Goal: Task Accomplishment & Management: Manage account settings

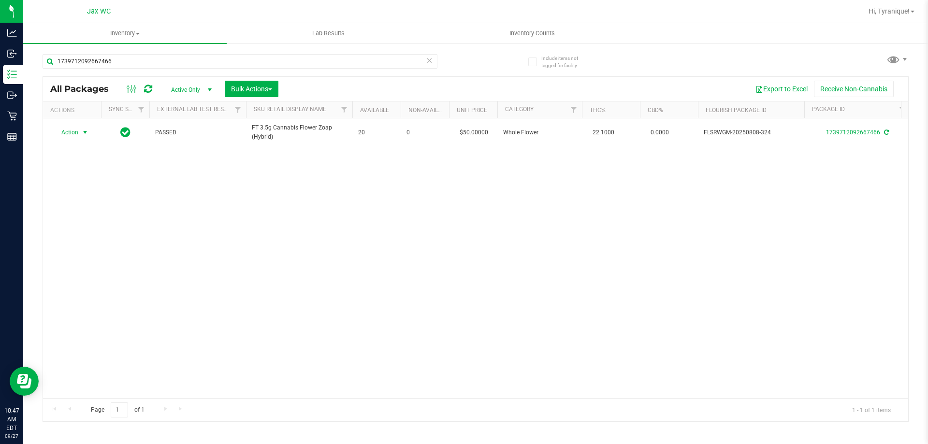
click at [429, 56] on icon at bounding box center [429, 60] width 7 height 12
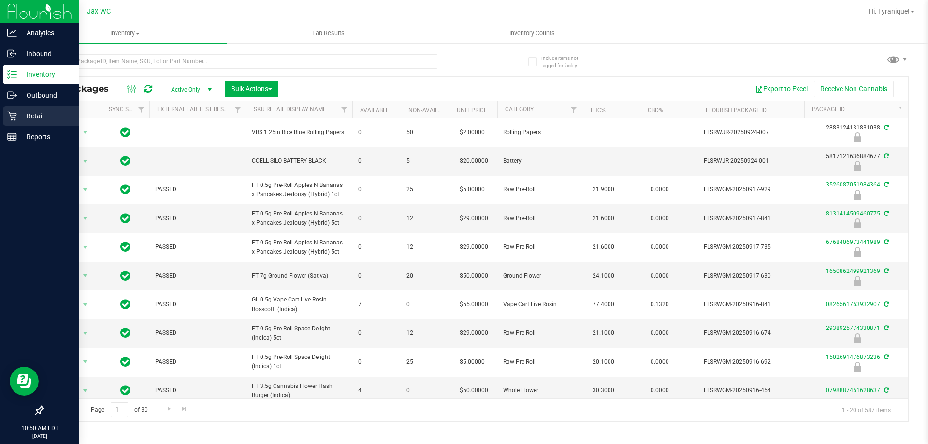
click at [46, 117] on p "Retail" at bounding box center [46, 116] width 58 height 12
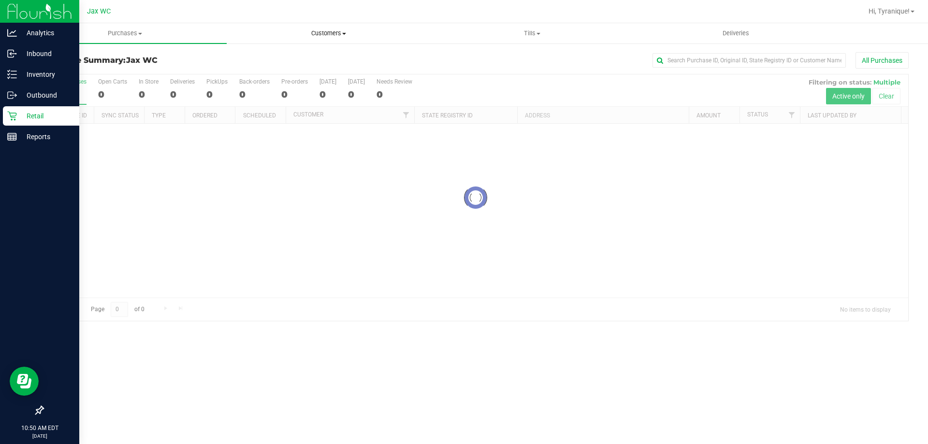
click at [311, 31] on span "Customers" at bounding box center [328, 33] width 203 height 9
click at [291, 53] on li "All customers" at bounding box center [329, 59] width 204 height 12
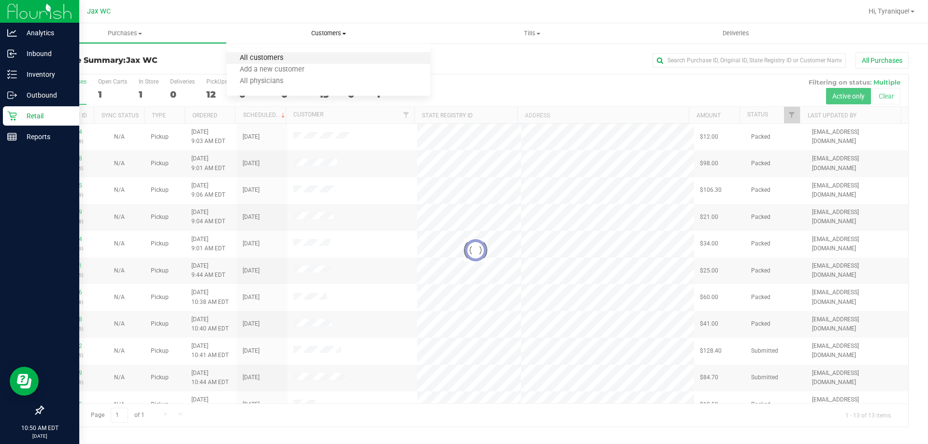
click at [290, 59] on span "All customers" at bounding box center [262, 58] width 70 height 8
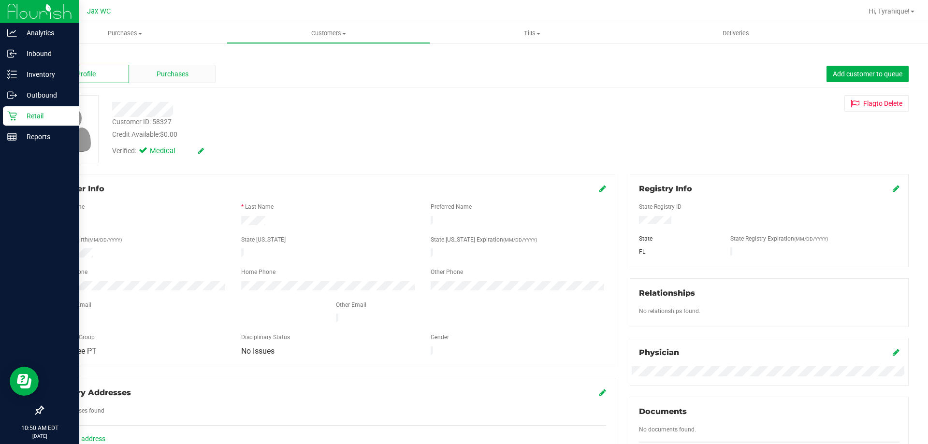
click at [182, 74] on span "Purchases" at bounding box center [173, 74] width 32 height 10
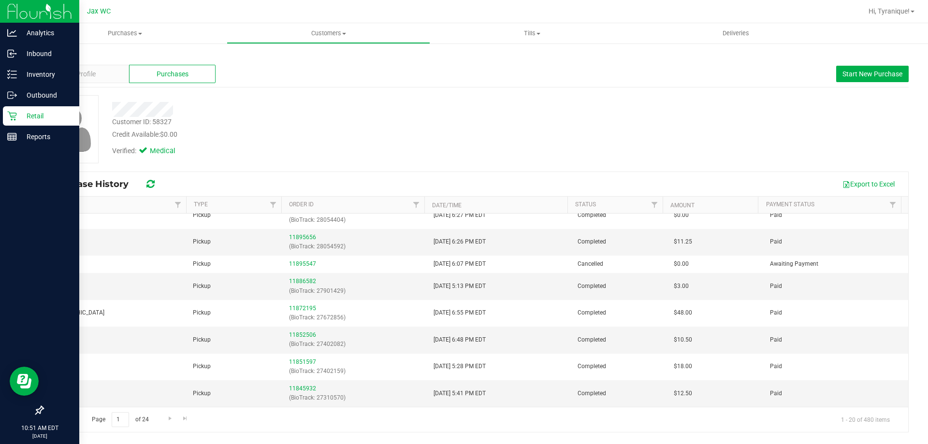
scroll to position [314, 0]
click at [303, 278] on link "11886582" at bounding box center [302, 281] width 27 height 7
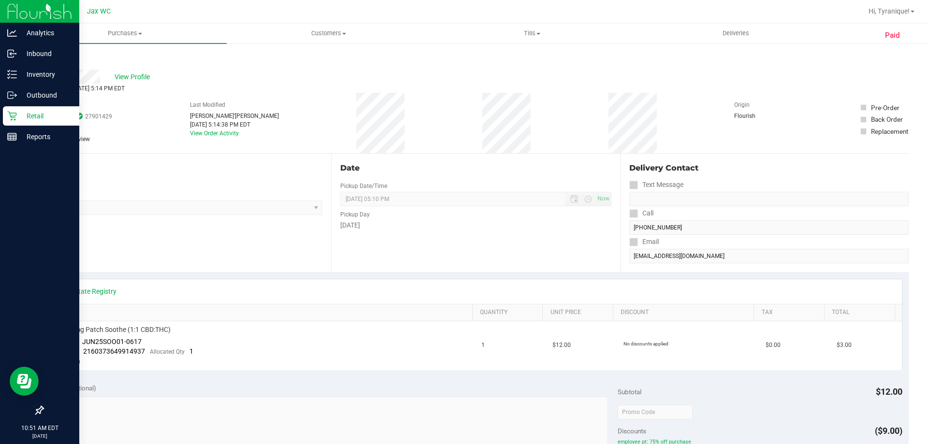
click at [47, 54] on div "Back" at bounding box center [50, 58] width 15 height 12
click at [49, 57] on link "Back" at bounding box center [50, 58] width 15 height 7
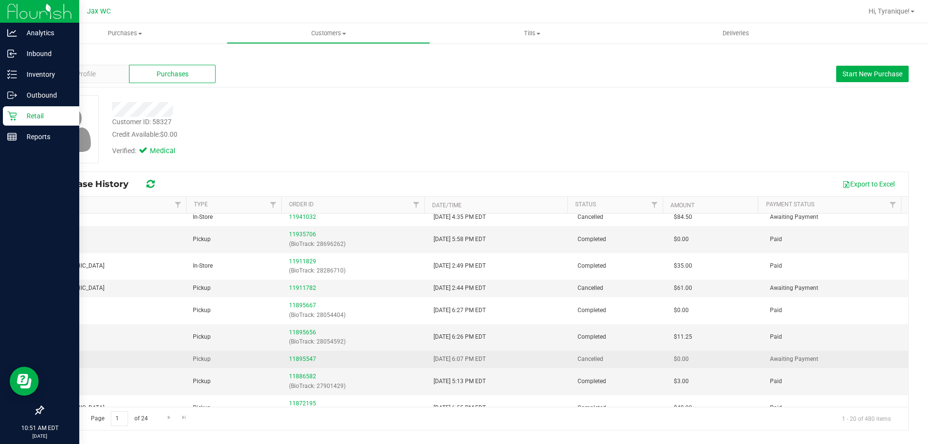
scroll to position [242, 0]
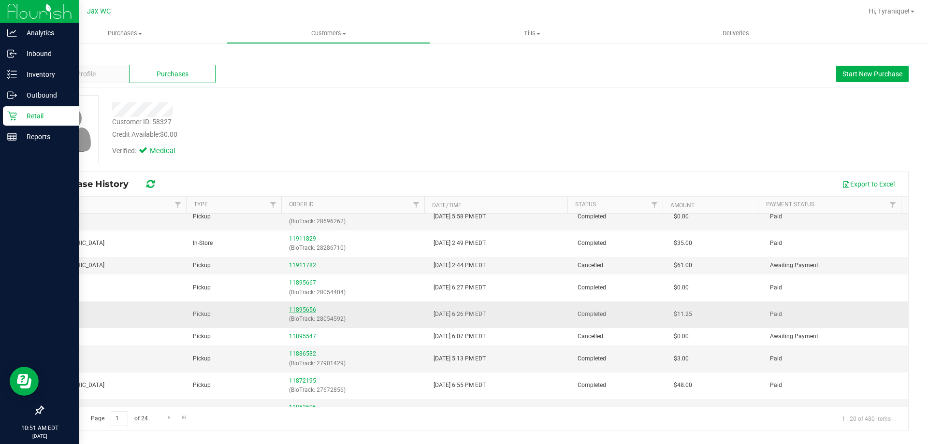
click at [310, 309] on link "11895656" at bounding box center [302, 310] width 27 height 7
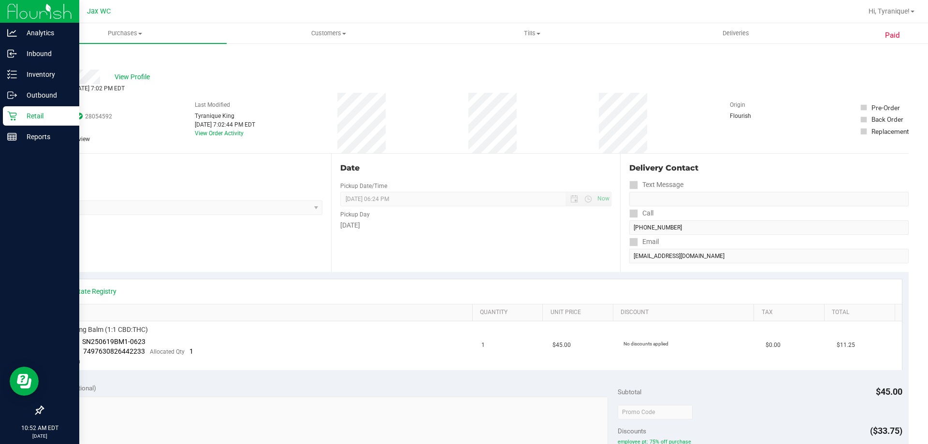
click at [57, 57] on link "Back" at bounding box center [50, 58] width 15 height 7
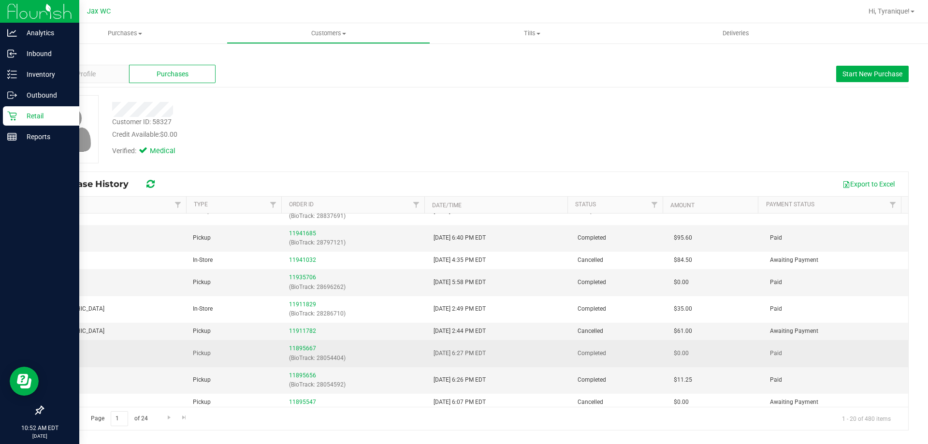
scroll to position [193, 0]
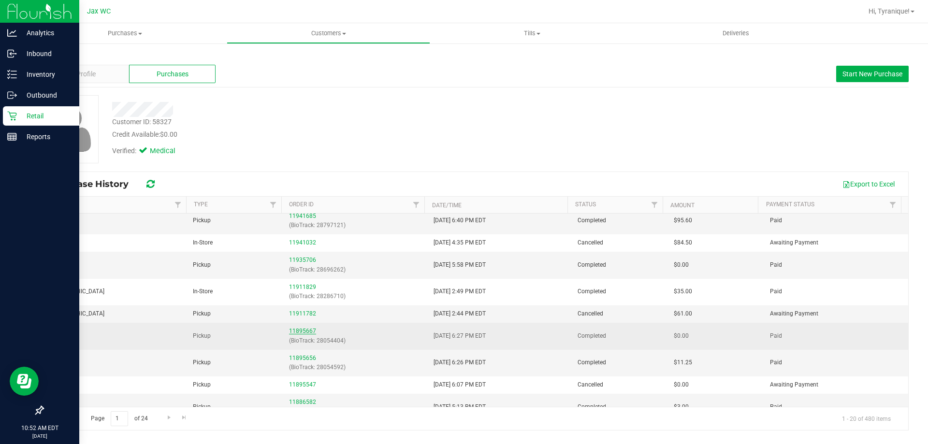
click at [305, 330] on link "11895667" at bounding box center [302, 331] width 27 height 7
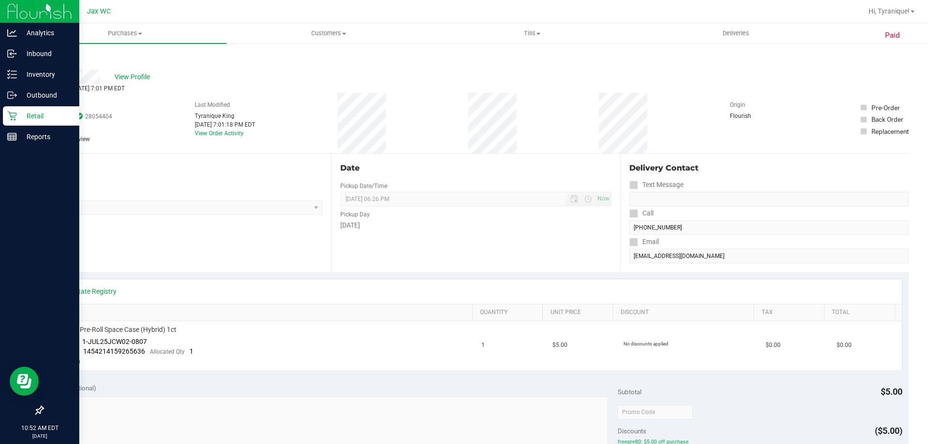
click at [51, 56] on link "Back" at bounding box center [50, 58] width 15 height 7
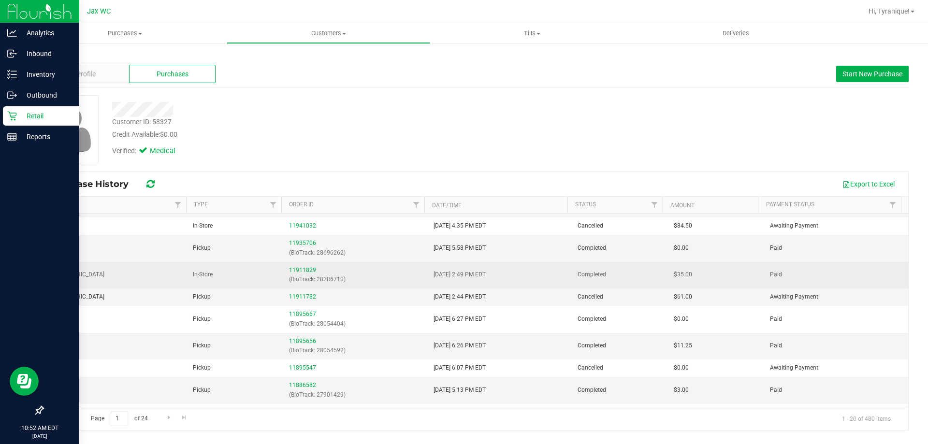
scroll to position [193, 0]
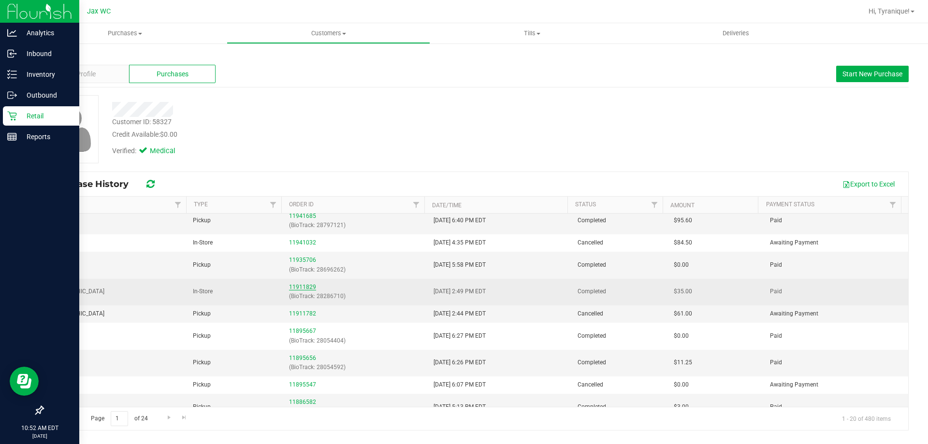
click at [307, 286] on link "11911829" at bounding box center [302, 287] width 27 height 7
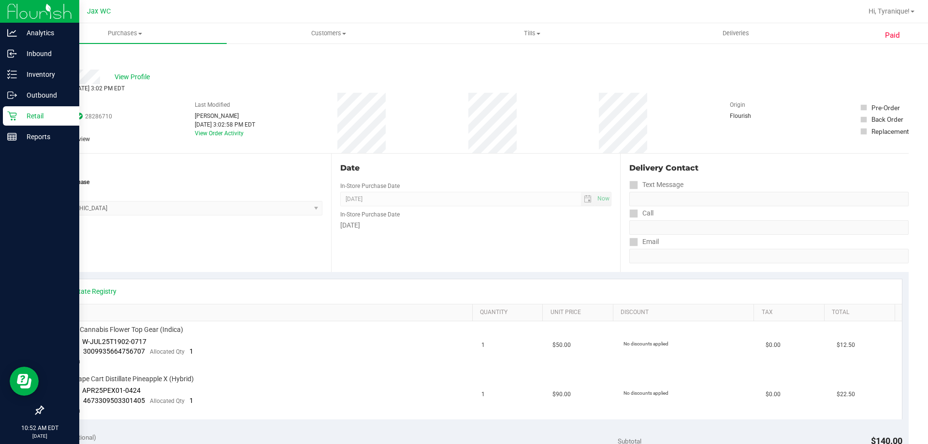
click at [53, 57] on link "Back" at bounding box center [50, 58] width 15 height 7
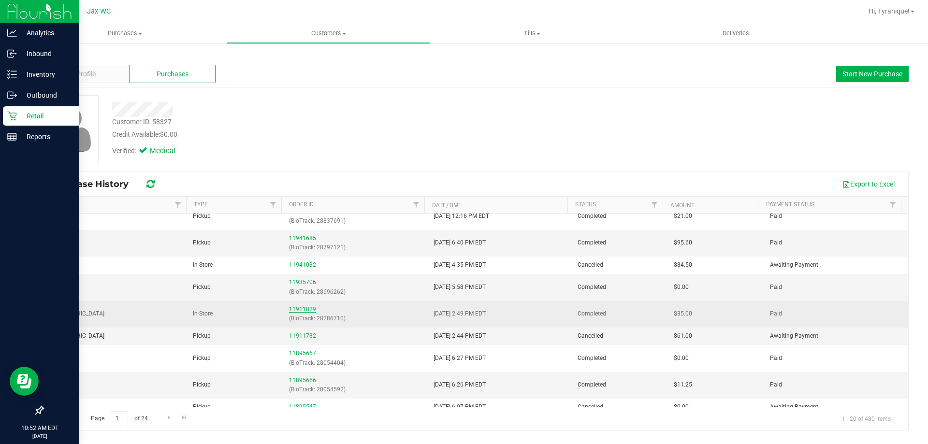
scroll to position [193, 0]
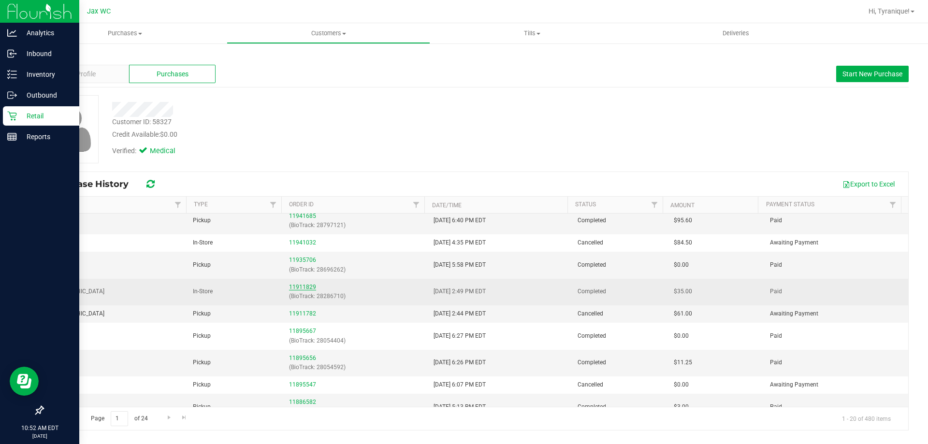
click at [303, 287] on link "11911829" at bounding box center [302, 287] width 27 height 7
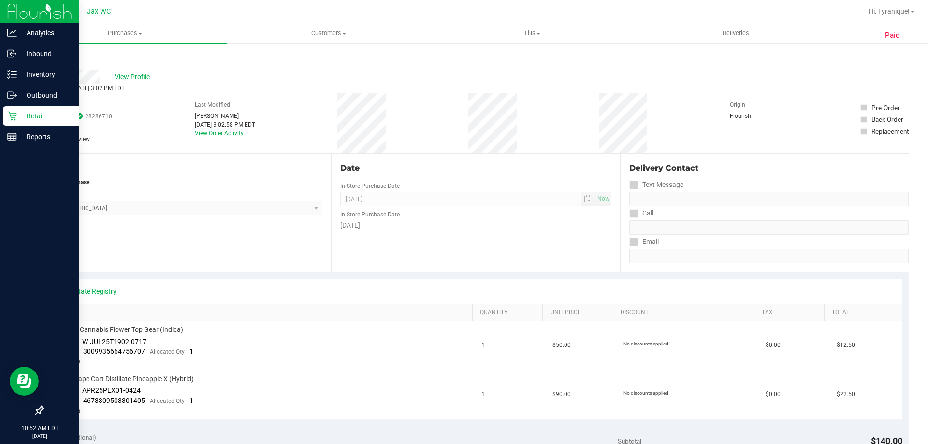
click at [52, 57] on link "Back" at bounding box center [50, 58] width 15 height 7
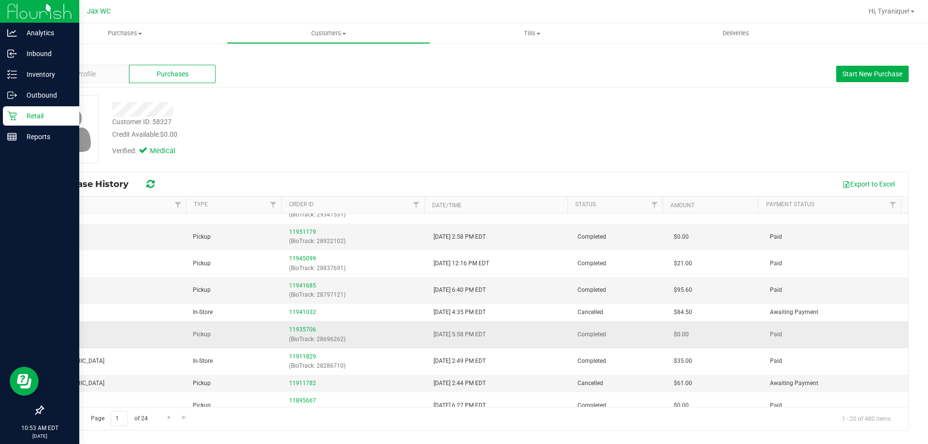
scroll to position [145, 0]
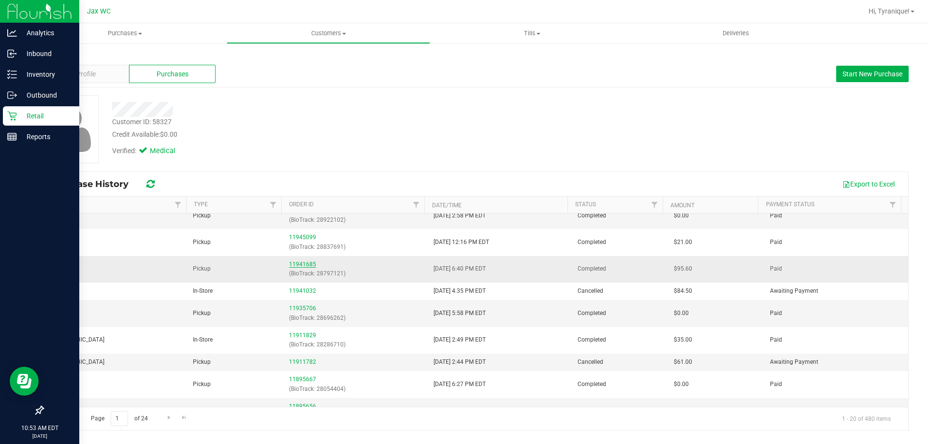
click at [302, 264] on link "11941685" at bounding box center [302, 264] width 27 height 7
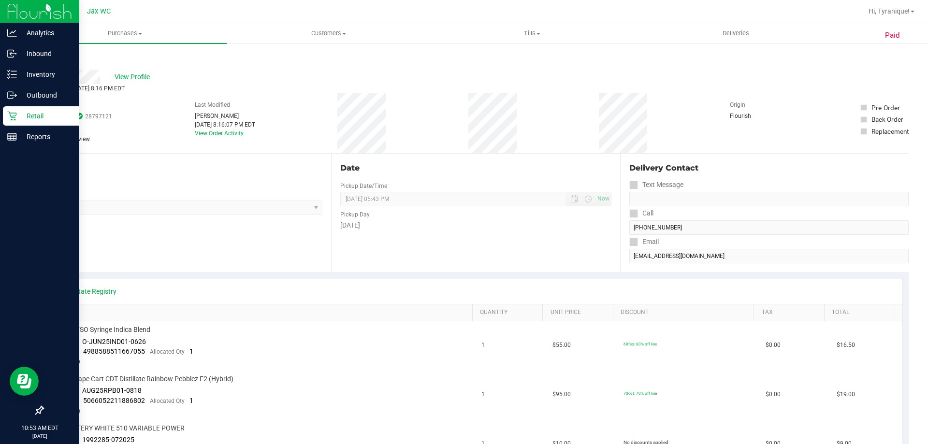
click at [54, 55] on link "Back" at bounding box center [50, 58] width 15 height 7
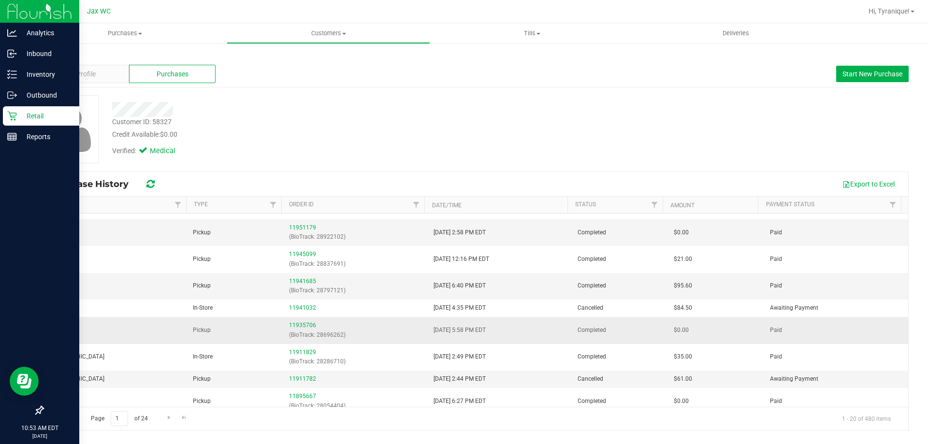
scroll to position [145, 0]
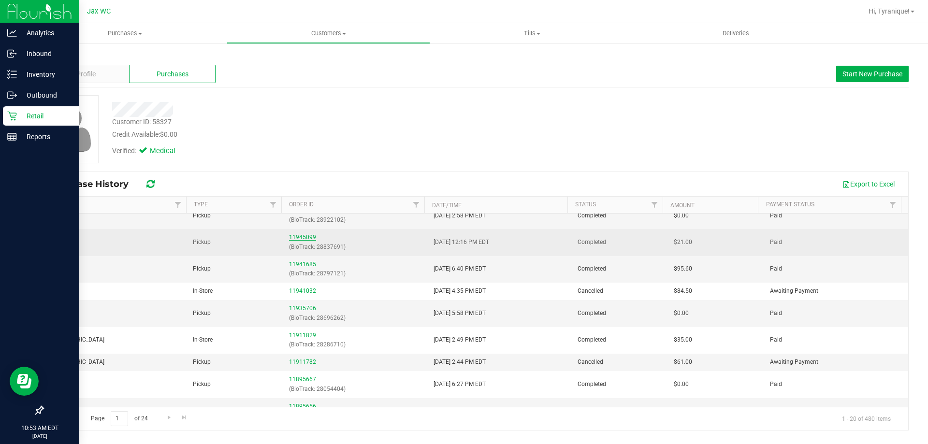
click at [295, 236] on link "11945099" at bounding box center [302, 237] width 27 height 7
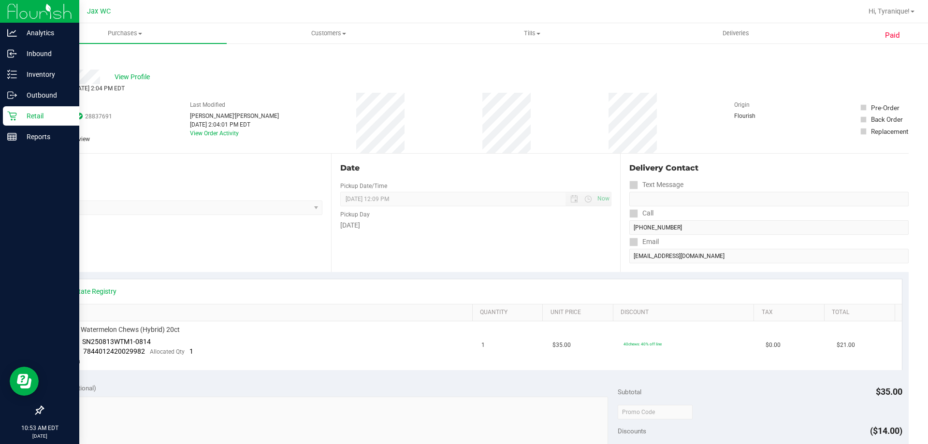
click at [53, 59] on link "Back" at bounding box center [50, 58] width 15 height 7
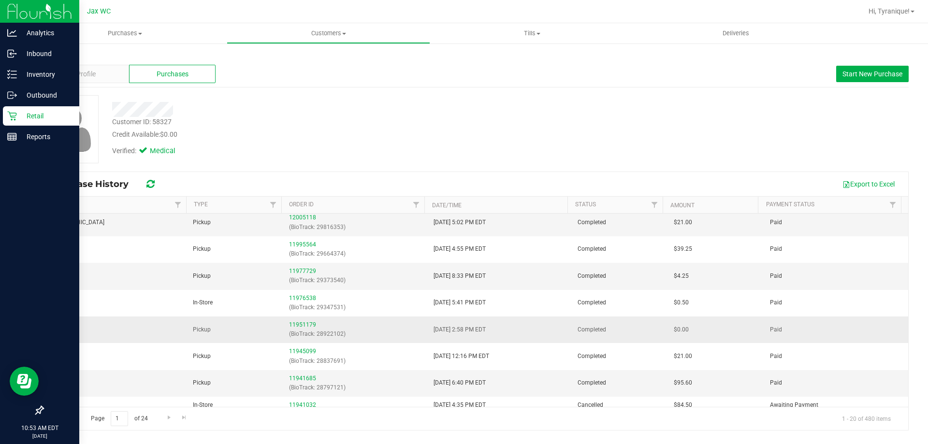
scroll to position [48, 0]
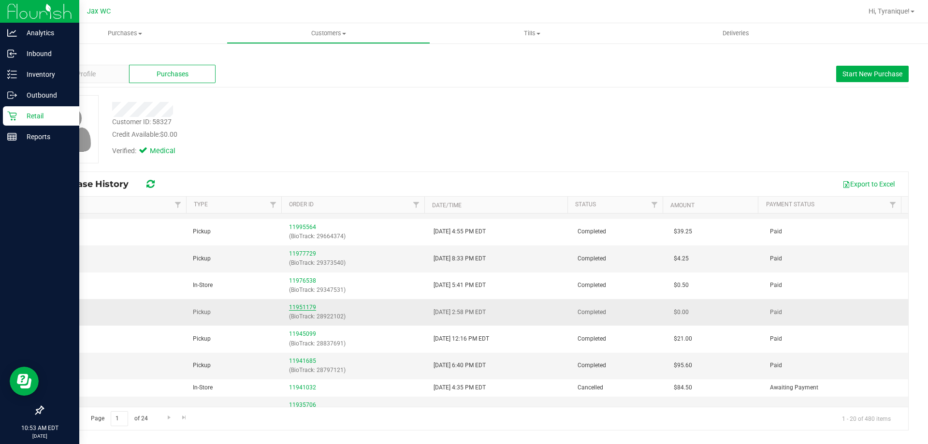
click at [306, 305] on link "11951179" at bounding box center [302, 307] width 27 height 7
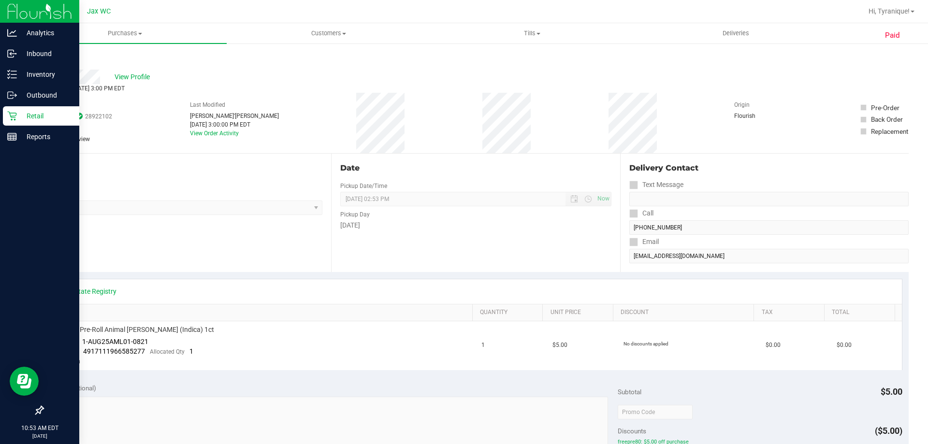
click at [52, 57] on link "Back" at bounding box center [50, 58] width 15 height 7
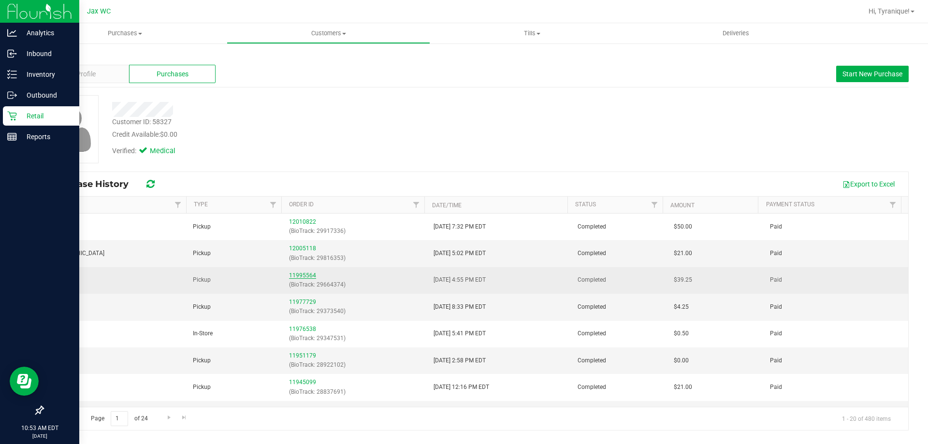
click at [308, 274] on link "11995564" at bounding box center [302, 275] width 27 height 7
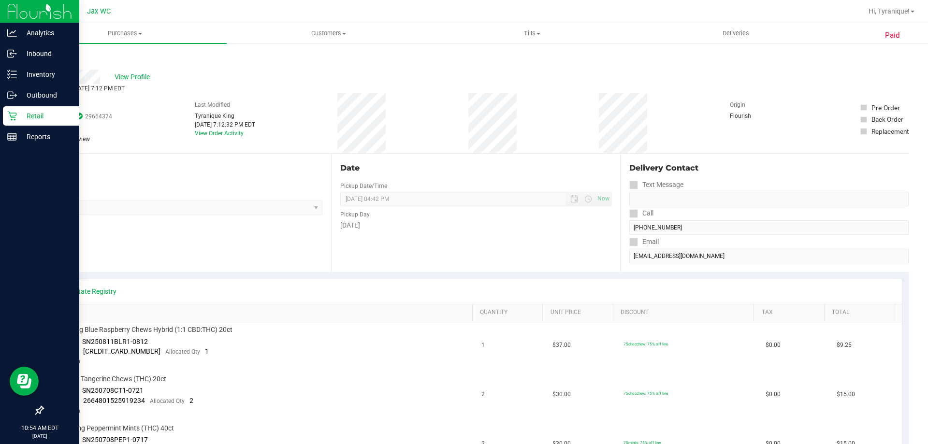
click at [46, 60] on link "Back" at bounding box center [50, 58] width 15 height 7
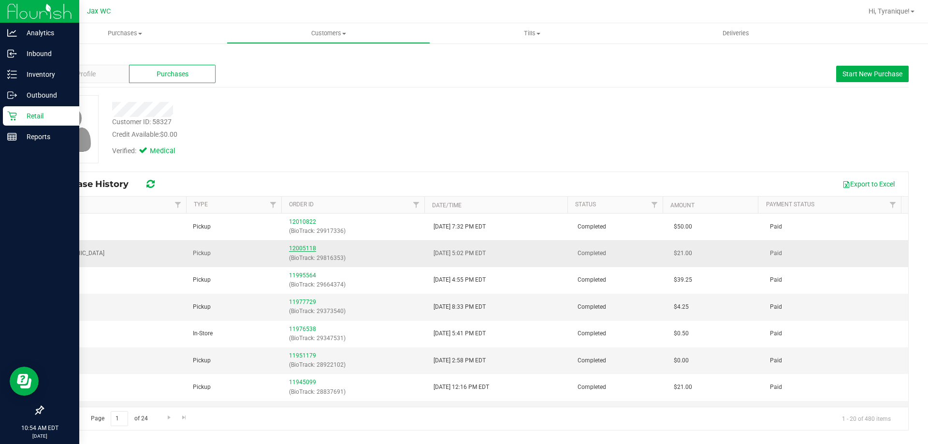
click at [298, 249] on link "12005118" at bounding box center [302, 248] width 27 height 7
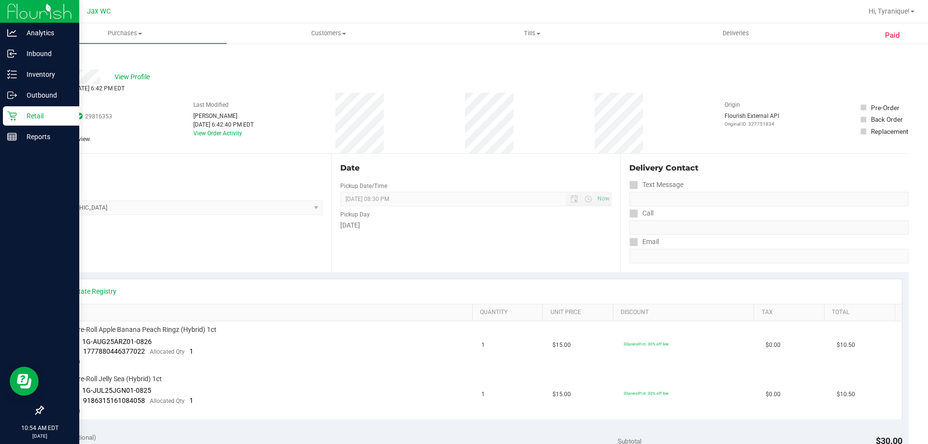
click at [51, 57] on link "Back" at bounding box center [50, 58] width 15 height 7
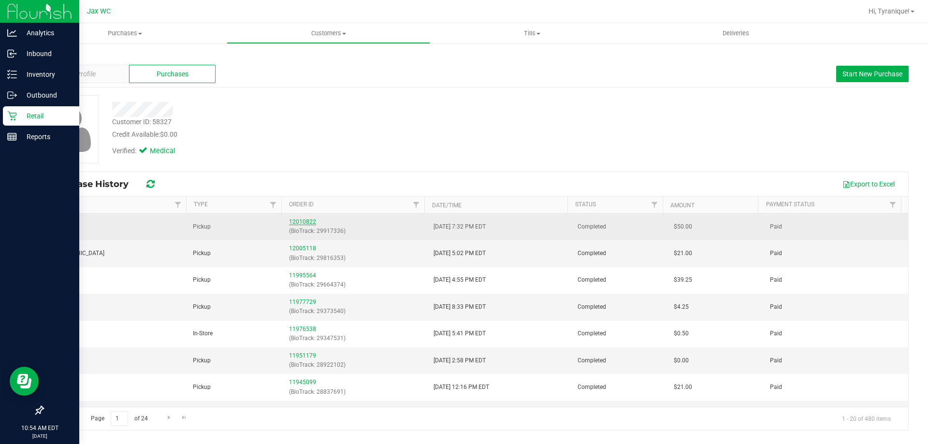
click at [309, 221] on link "12010822" at bounding box center [302, 222] width 27 height 7
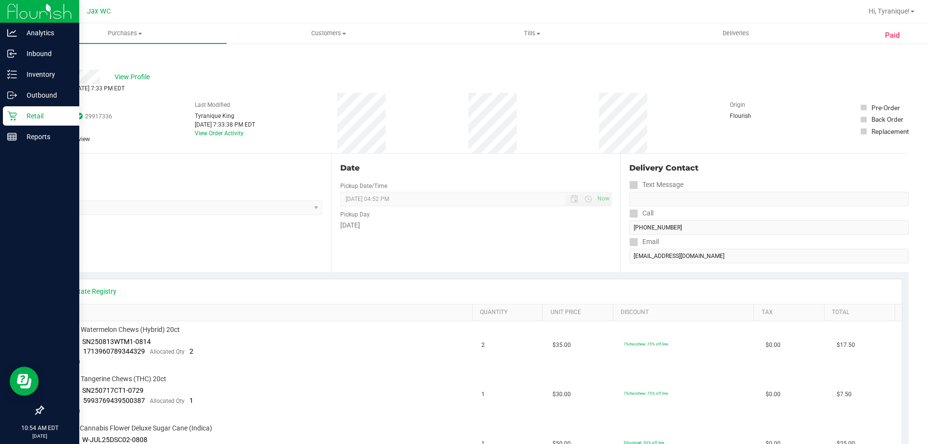
click at [54, 59] on link "Back" at bounding box center [50, 58] width 15 height 7
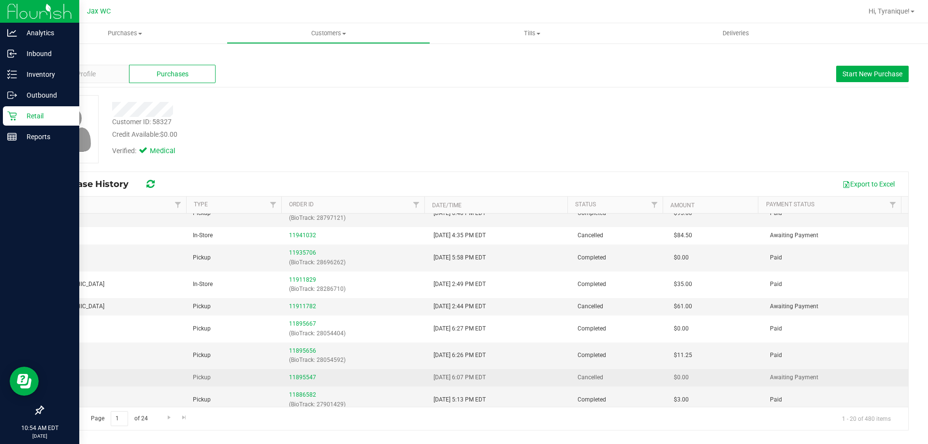
scroll to position [218, 0]
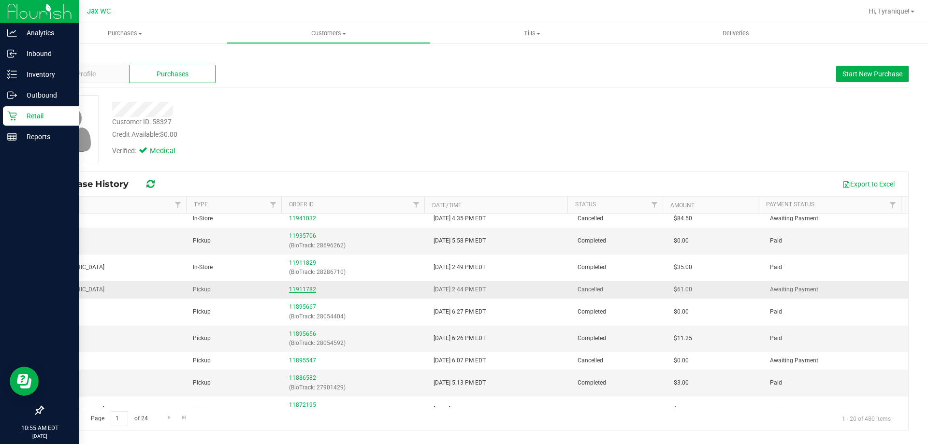
click at [304, 293] on link "11911782" at bounding box center [302, 289] width 27 height 7
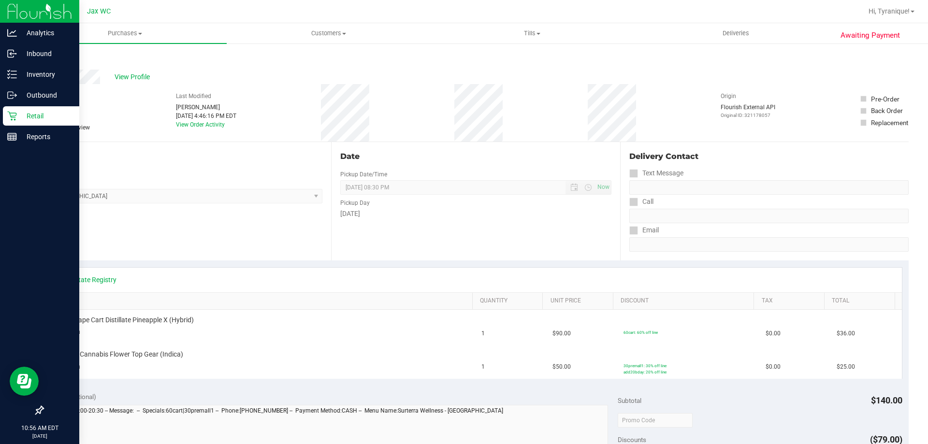
click at [51, 58] on link "Back" at bounding box center [50, 58] width 15 height 7
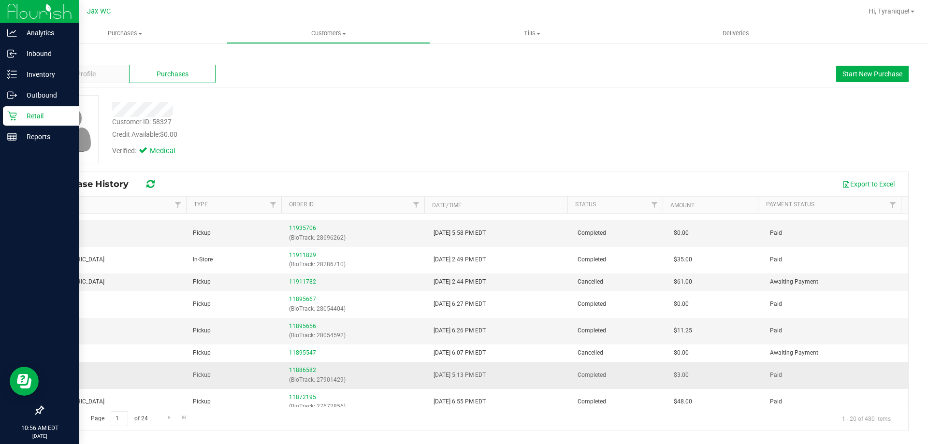
scroll to position [242, 0]
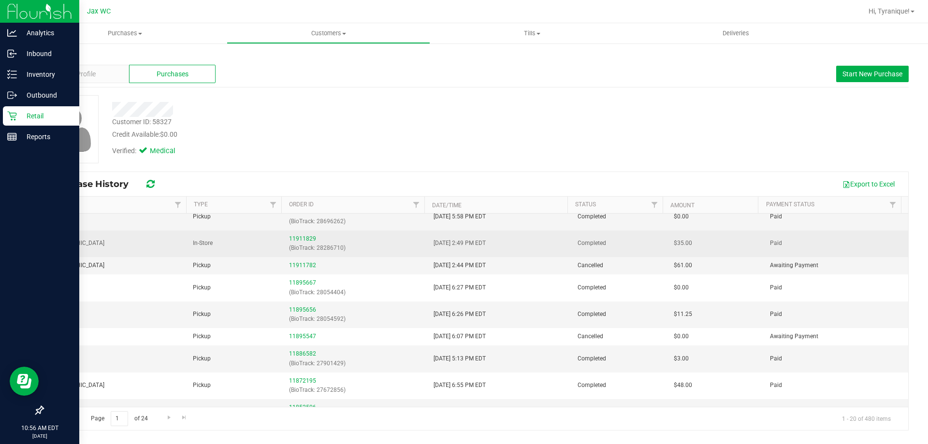
click at [301, 242] on div "11911829 (BioTrack: 28286710)" at bounding box center [355, 243] width 132 height 18
click at [305, 237] on link "11911829" at bounding box center [302, 238] width 27 height 7
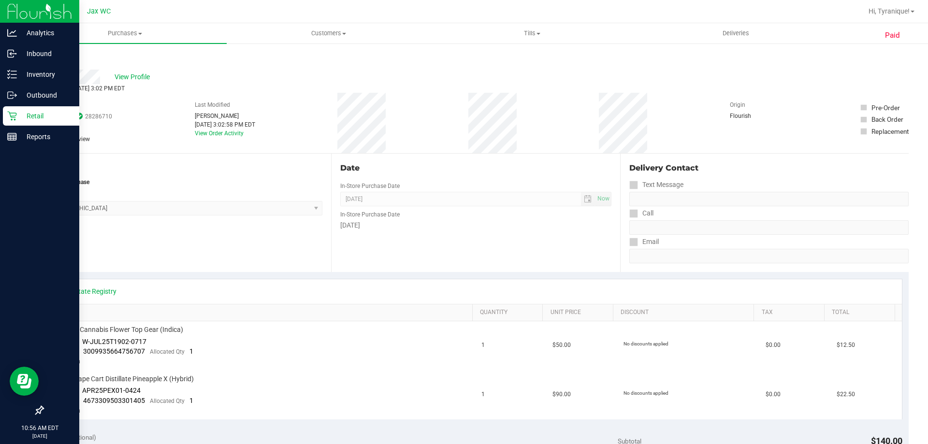
click at [66, 105] on span "# 11911829" at bounding box center [61, 106] width 36 height 10
copy span "11911829"
click at [46, 55] on div "Back" at bounding box center [50, 58] width 15 height 12
click at [48, 58] on link "Back" at bounding box center [50, 58] width 15 height 7
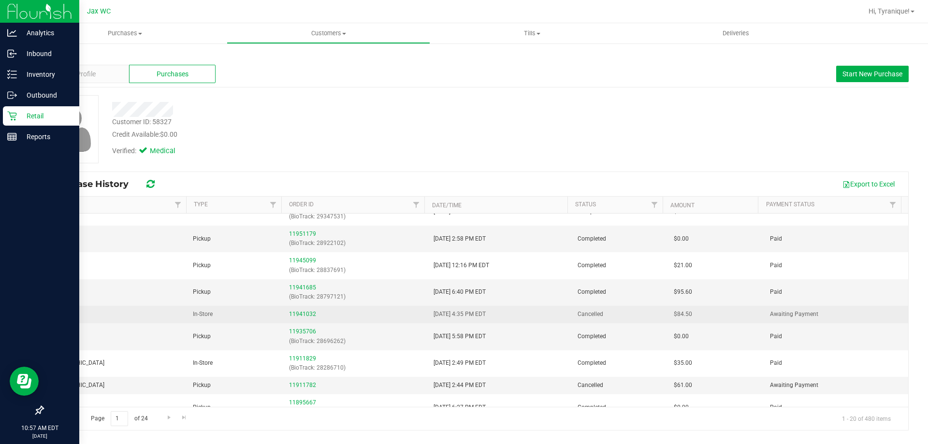
scroll to position [193, 0]
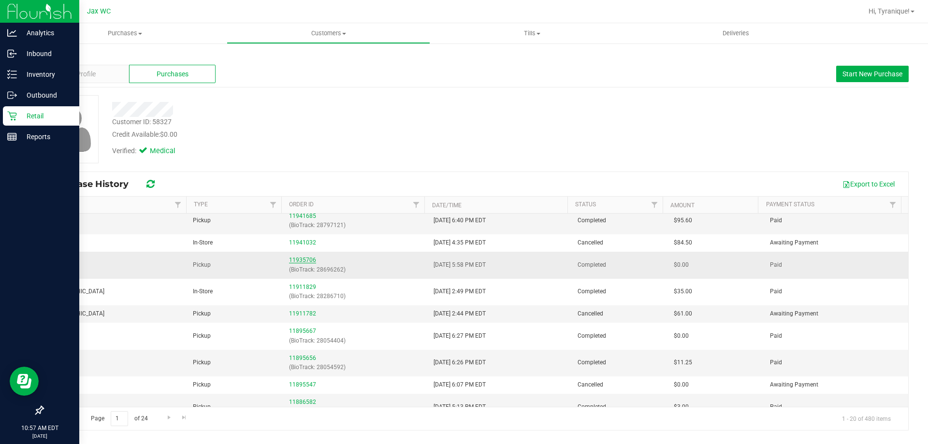
click at [295, 260] on link "11935706" at bounding box center [302, 260] width 27 height 7
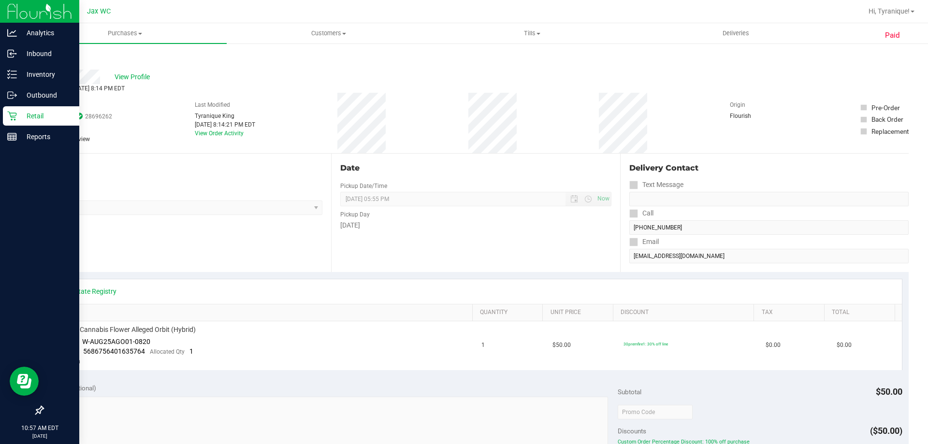
click at [49, 57] on link "Back" at bounding box center [50, 58] width 15 height 7
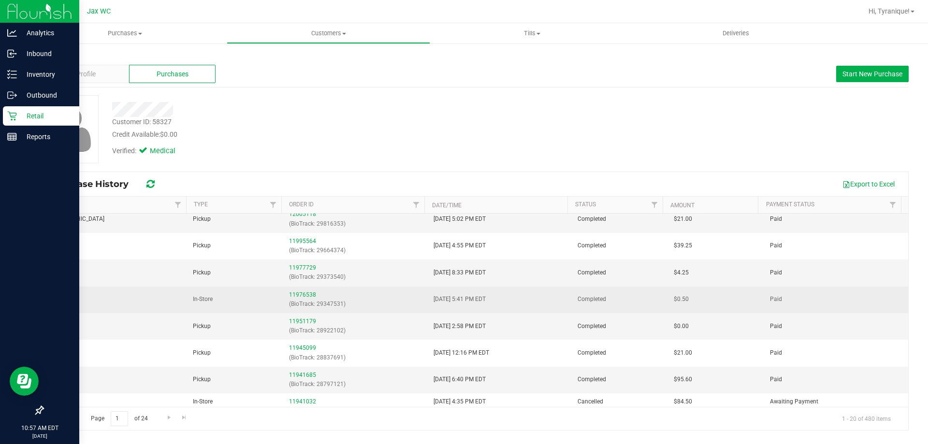
scroll to position [97, 0]
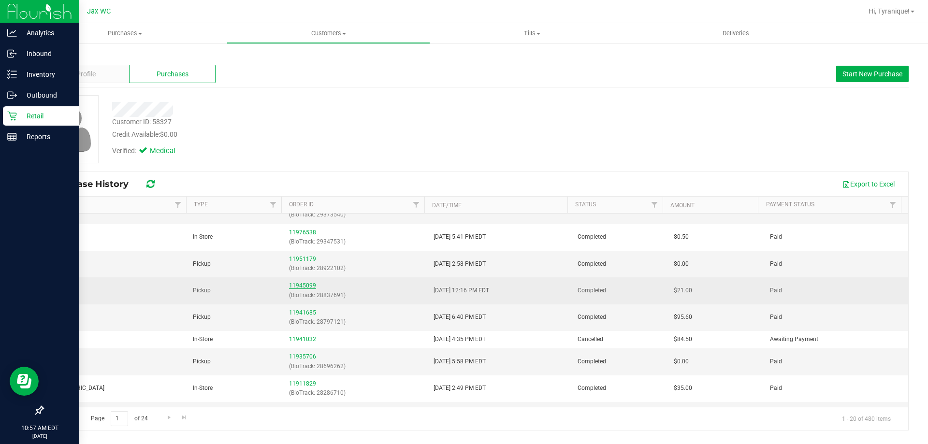
click at [307, 287] on link "11945099" at bounding box center [302, 285] width 27 height 7
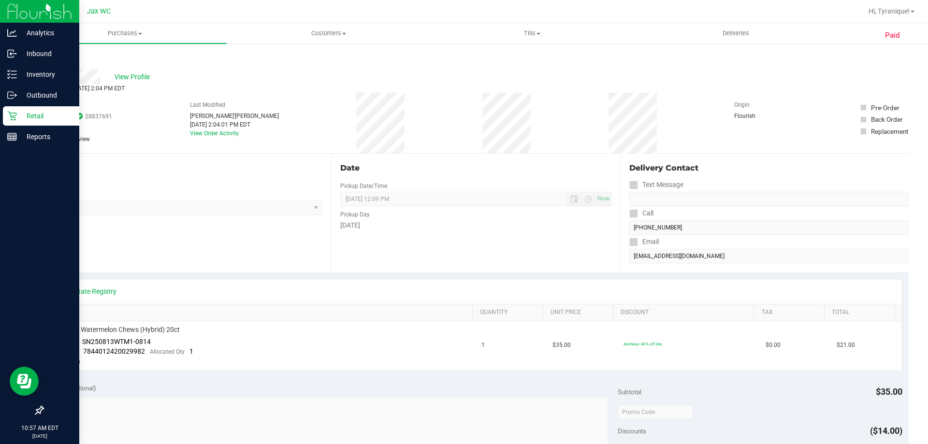
click at [54, 54] on div "Back" at bounding box center [50, 58] width 15 height 12
click at [54, 55] on link "Back" at bounding box center [50, 58] width 15 height 7
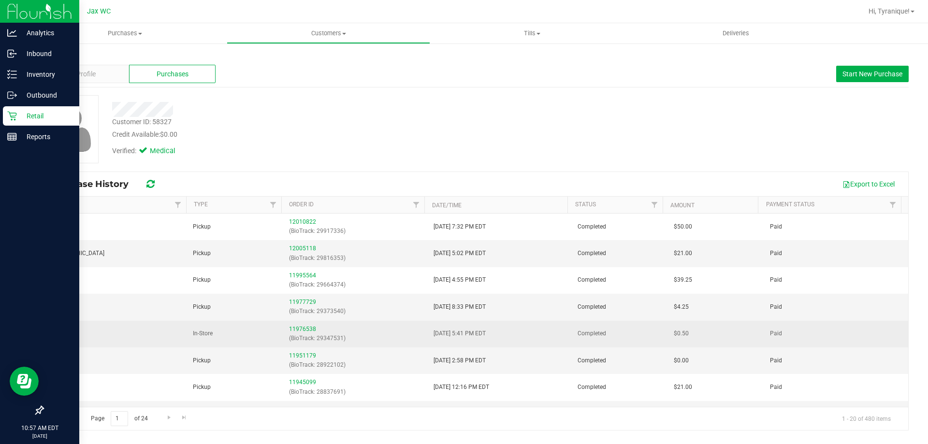
click at [301, 325] on div "11976538 (BioTrack: 29347531)" at bounding box center [355, 334] width 132 height 18
click at [305, 328] on link "11976538" at bounding box center [302, 329] width 27 height 7
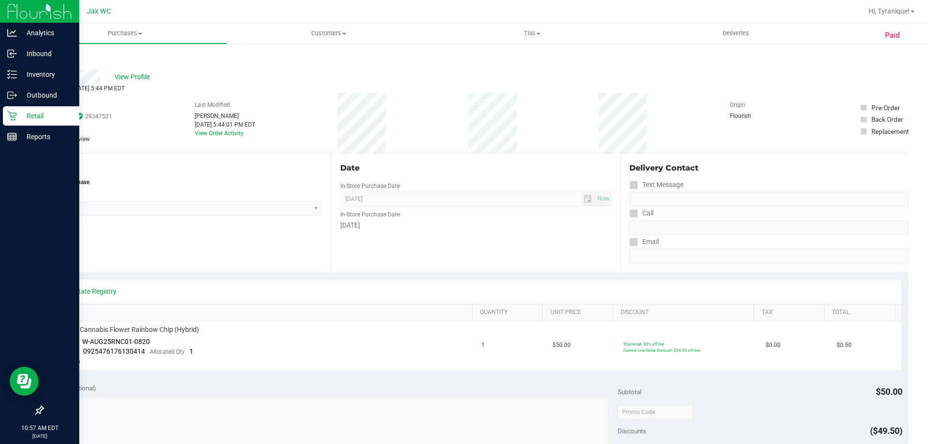
click at [54, 59] on link "Back" at bounding box center [50, 58] width 15 height 7
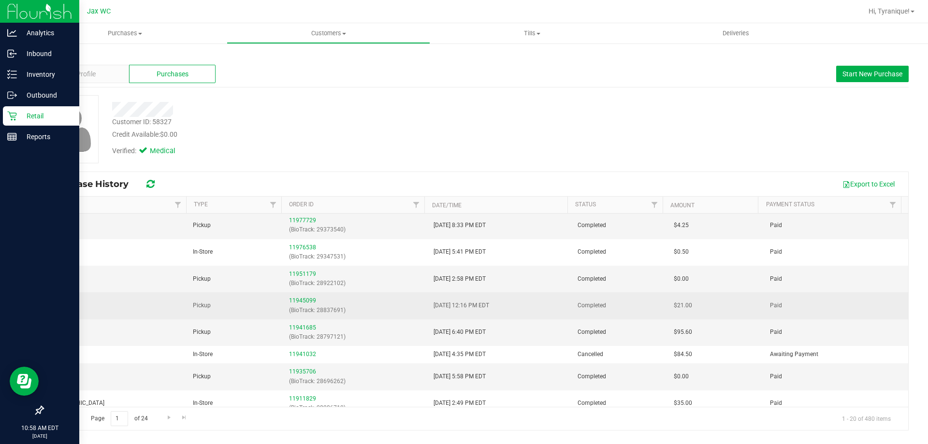
scroll to position [97, 0]
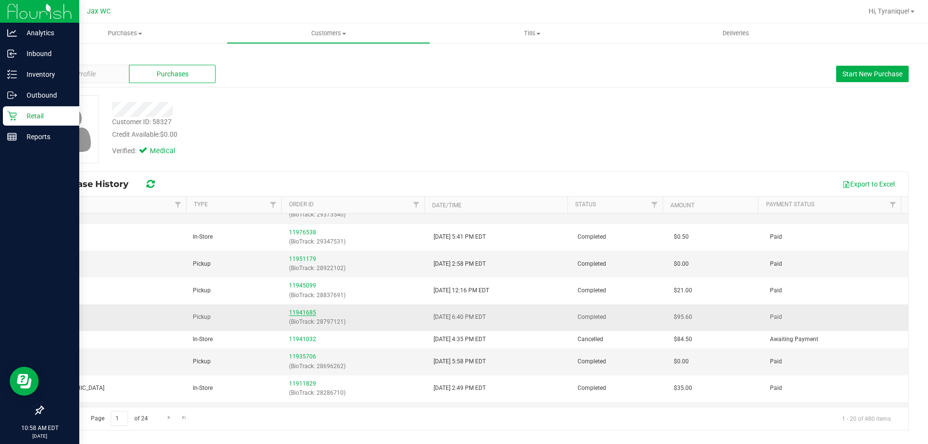
click at [308, 314] on link "11941685" at bounding box center [302, 312] width 27 height 7
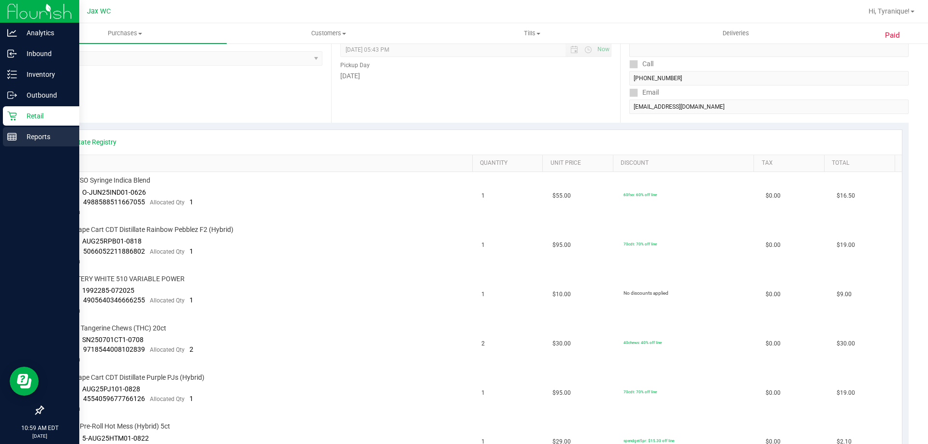
scroll to position [145, 0]
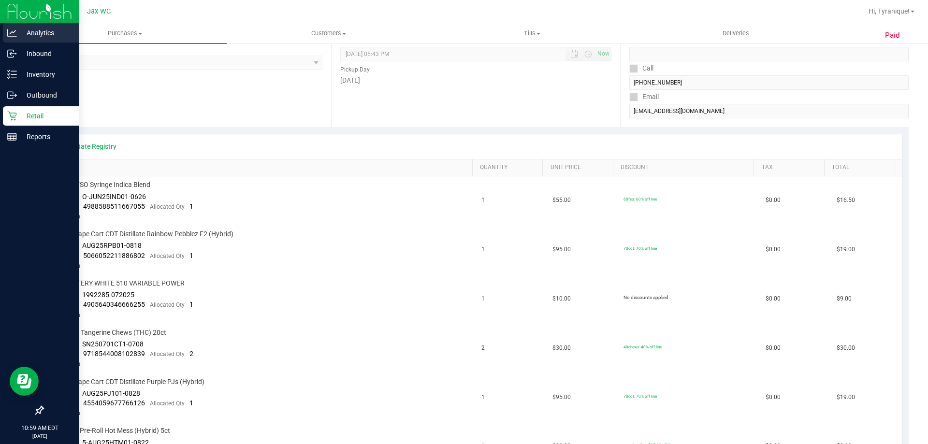
click at [37, 29] on p "Analytics" at bounding box center [46, 33] width 58 height 12
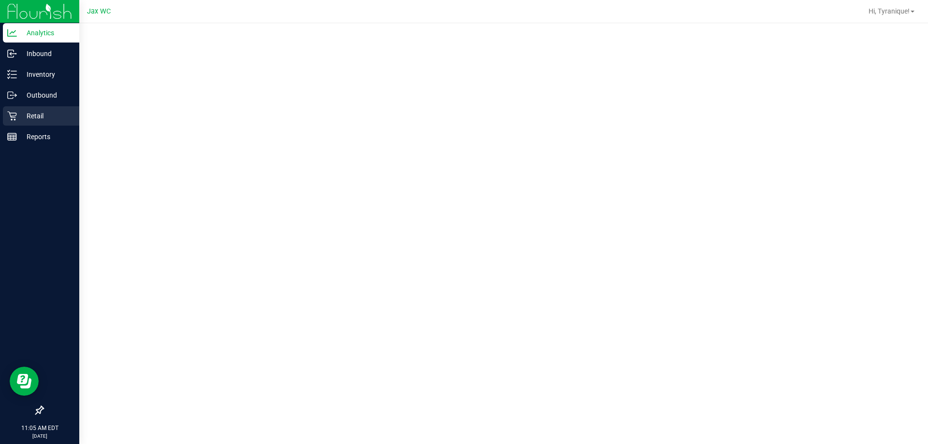
click at [10, 111] on div "Retail" at bounding box center [41, 115] width 76 height 19
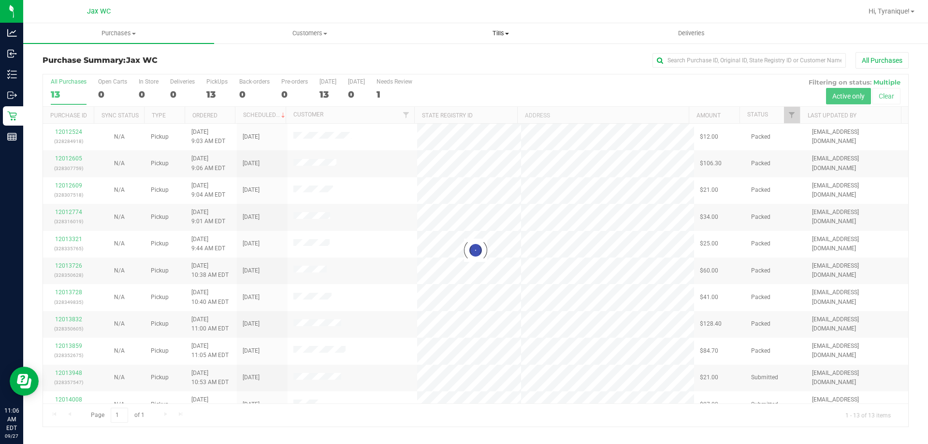
click at [495, 33] on span "Tills" at bounding box center [501, 33] width 190 height 9
click at [460, 59] on span "Manage tills" at bounding box center [437, 58] width 65 height 8
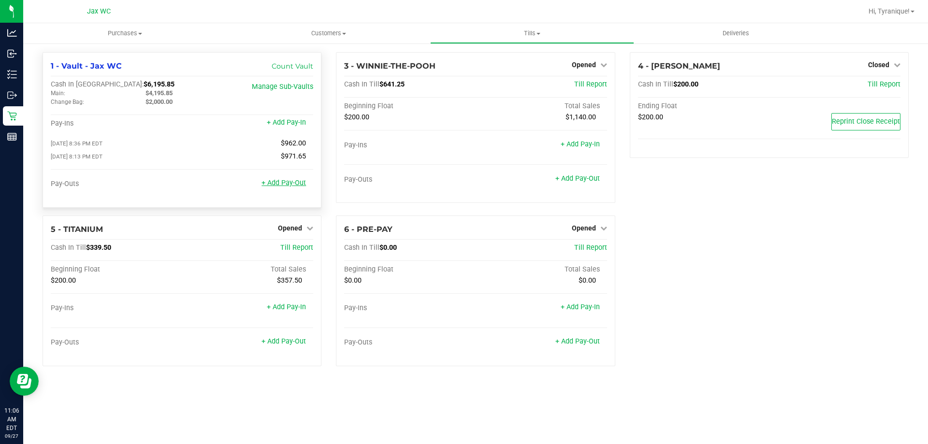
click at [290, 186] on link "+ Add Pay-Out" at bounding box center [284, 183] width 44 height 8
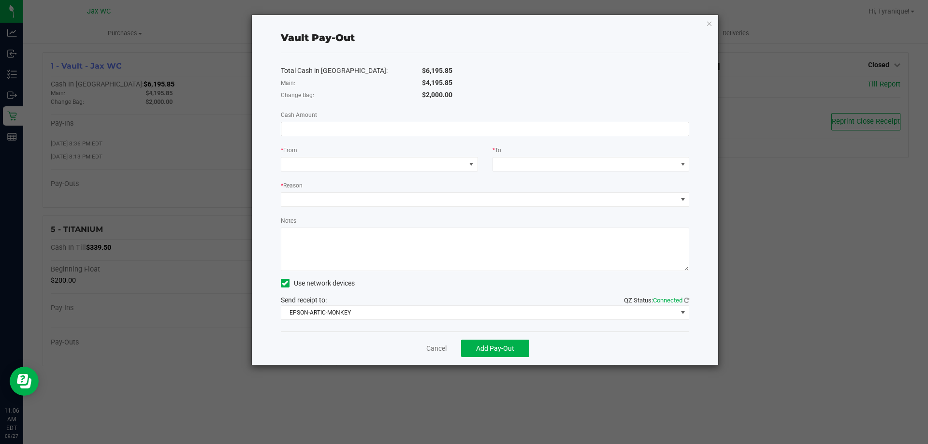
click at [348, 126] on input at bounding box center [485, 129] width 408 height 14
type input "$1,100.00"
click at [398, 162] on span at bounding box center [373, 165] width 184 height 14
click at [373, 212] on div "Change Bag (Vault - Jax WC)" at bounding box center [331, 207] width 88 height 17
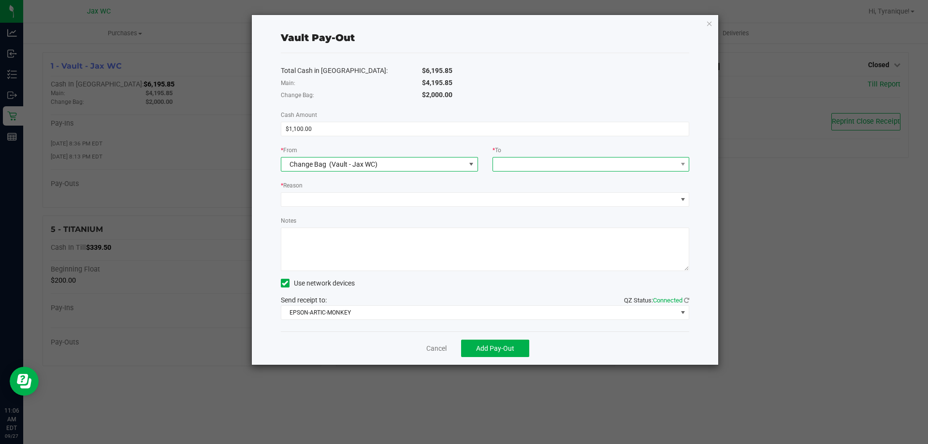
click at [531, 164] on span at bounding box center [585, 165] width 184 height 14
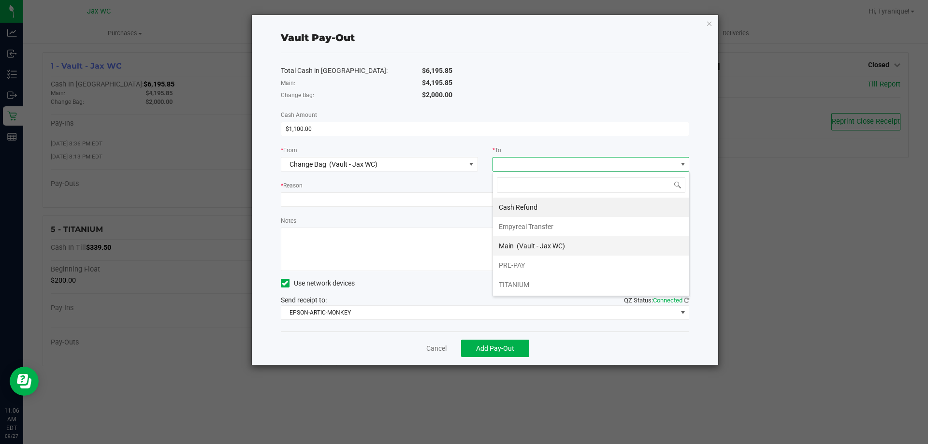
click at [528, 247] on span "(Vault - Jax WC)" at bounding box center [541, 246] width 48 height 8
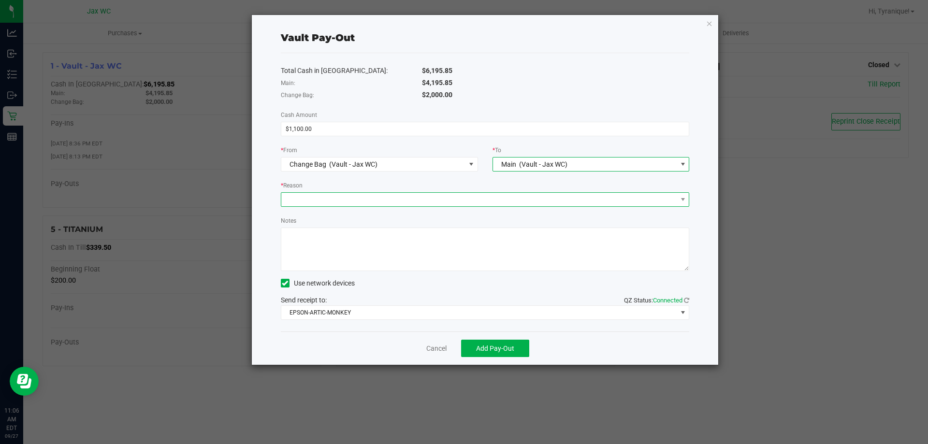
click at [394, 199] on span at bounding box center [479, 200] width 396 height 14
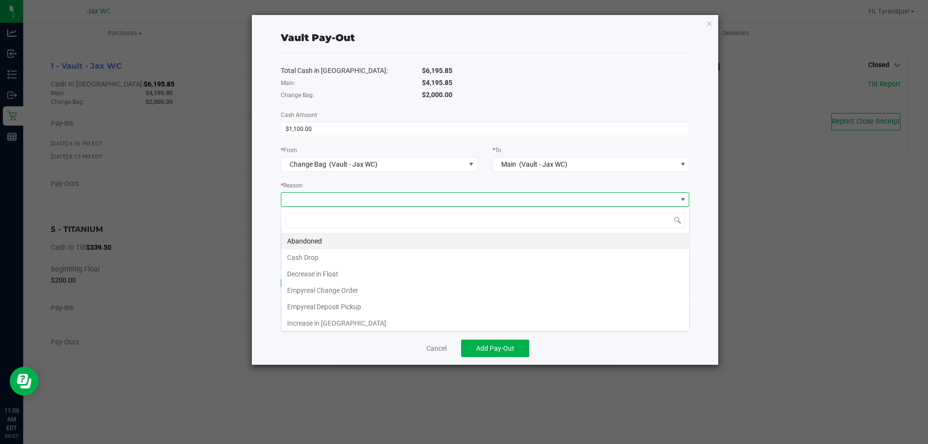
scroll to position [15, 409]
drag, startPoint x: 354, startPoint y: 291, endPoint x: 352, endPoint y: 285, distance: 5.7
click at [353, 289] on li "Empyreal Change Order" at bounding box center [485, 290] width 408 height 16
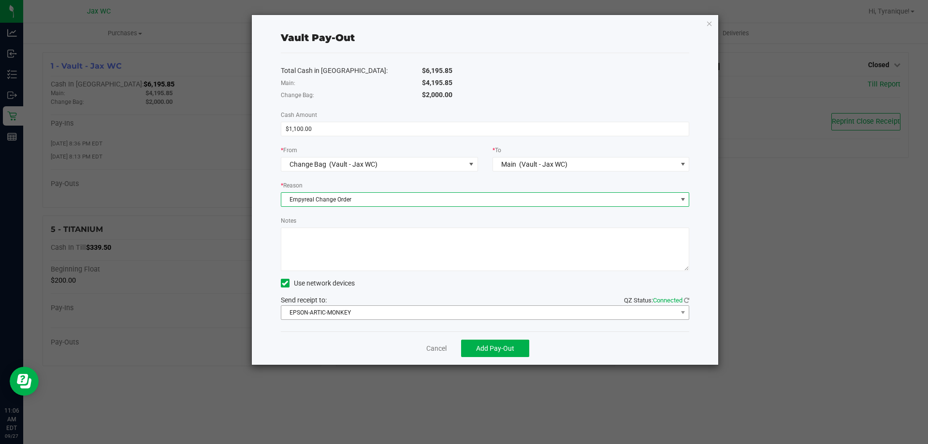
drag, startPoint x: 352, startPoint y: 302, endPoint x: 353, endPoint y: 309, distance: 7.3
click at [352, 303] on div "Send receipt to: QZ Status: Connected EPSON-ARTIC-MONKEY" at bounding box center [485, 307] width 409 height 25
click at [355, 314] on span "EPSON-ARTIC-MONKEY" at bounding box center [479, 313] width 396 height 14
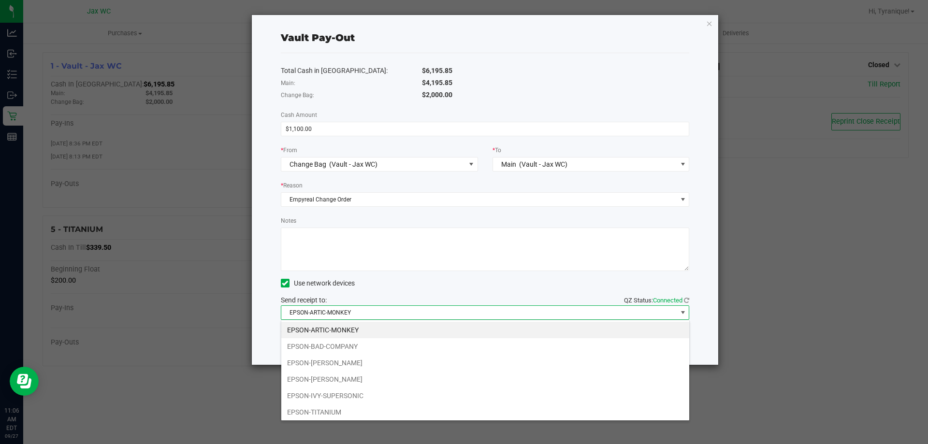
drag, startPoint x: 367, startPoint y: 394, endPoint x: 366, endPoint y: 385, distance: 9.2
click at [366, 394] on li "EPSON-IVY-SUPERSONIC" at bounding box center [485, 396] width 408 height 16
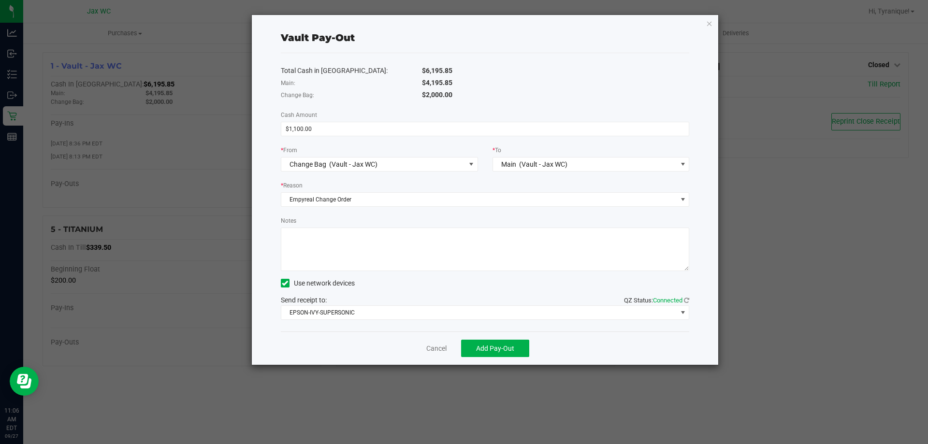
drag, startPoint x: 345, startPoint y: 259, endPoint x: 349, endPoint y: 249, distance: 10.0
click at [345, 255] on textarea "Notes" at bounding box center [485, 250] width 409 height 44
type textarea "t"
type textarea "TK"
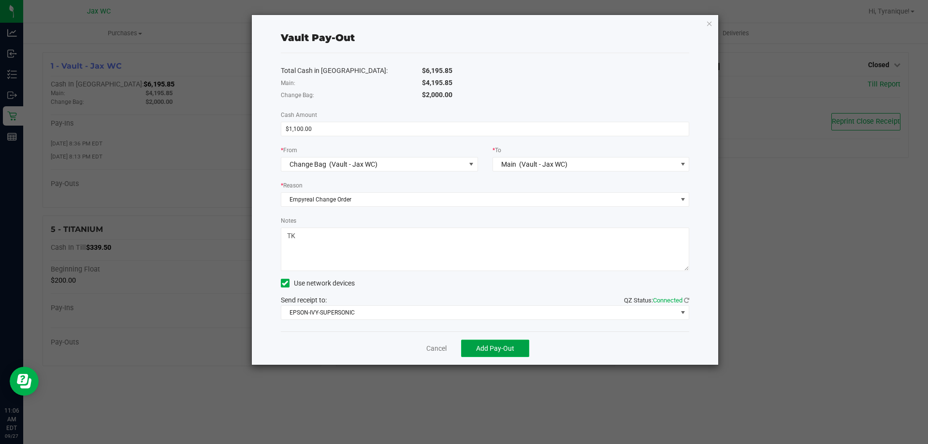
click at [515, 348] on button "Add Pay-Out" at bounding box center [495, 348] width 68 height 17
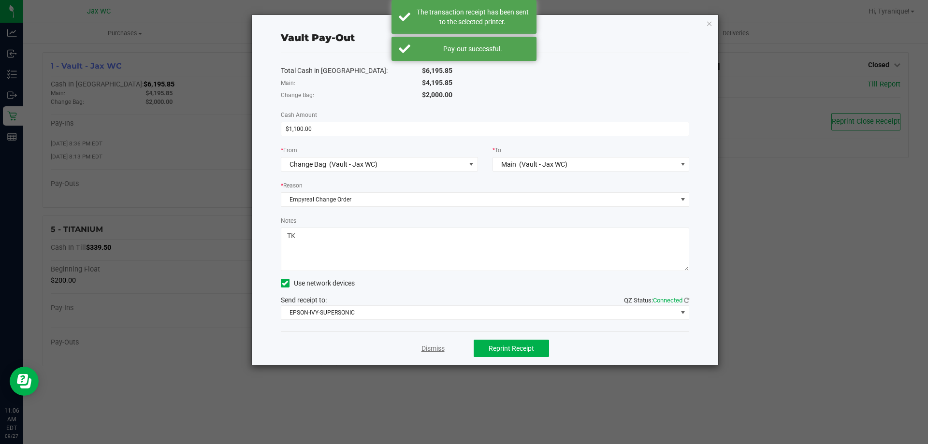
click at [435, 348] on link "Dismiss" at bounding box center [433, 349] width 23 height 10
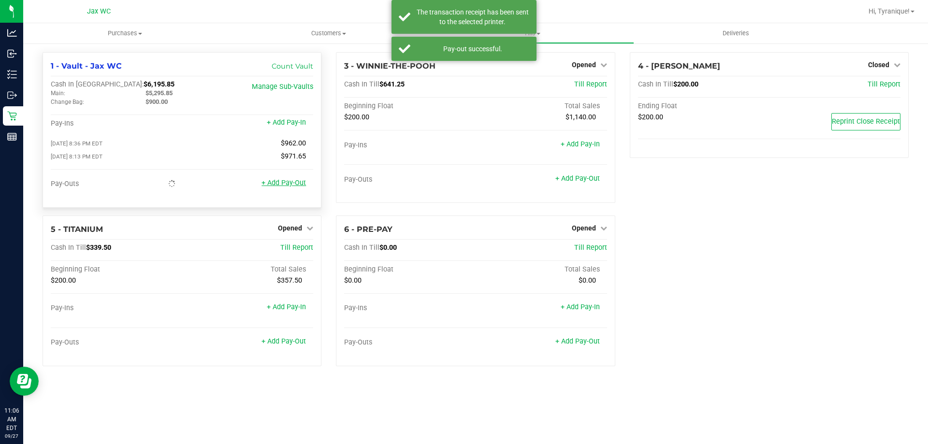
click at [277, 187] on link "+ Add Pay-Out" at bounding box center [284, 183] width 44 height 8
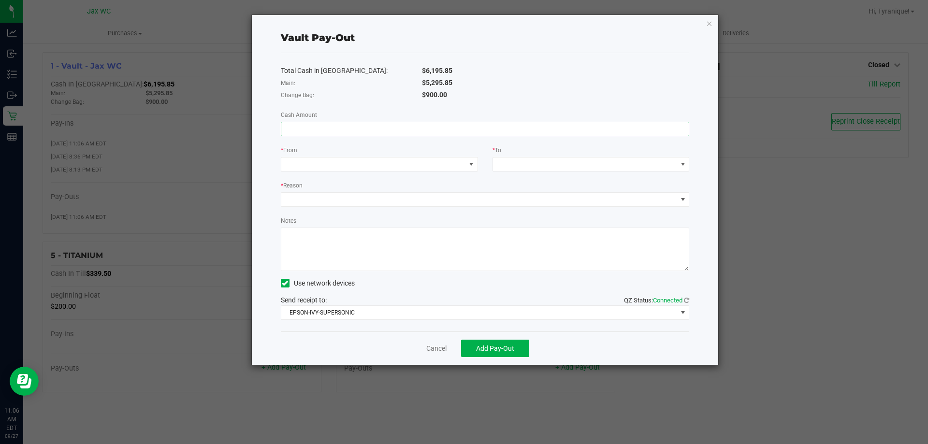
click at [367, 132] on input at bounding box center [485, 129] width 408 height 14
type input "$1,100.00"
click at [367, 165] on span at bounding box center [373, 165] width 184 height 14
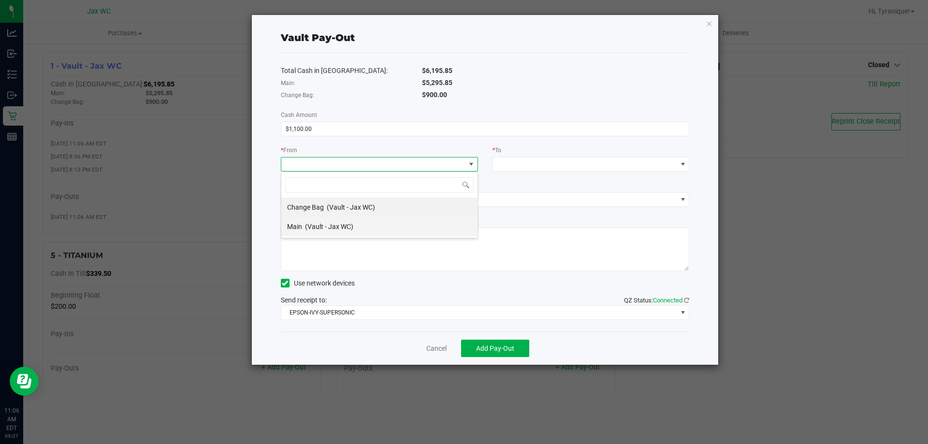
click at [342, 221] on div "Main (Vault - Jax WC)" at bounding box center [320, 226] width 66 height 17
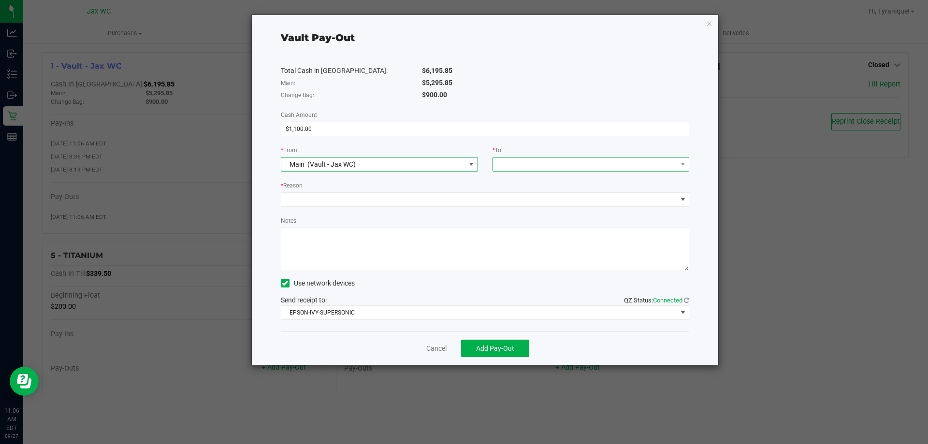
click at [545, 168] on span at bounding box center [585, 165] width 184 height 14
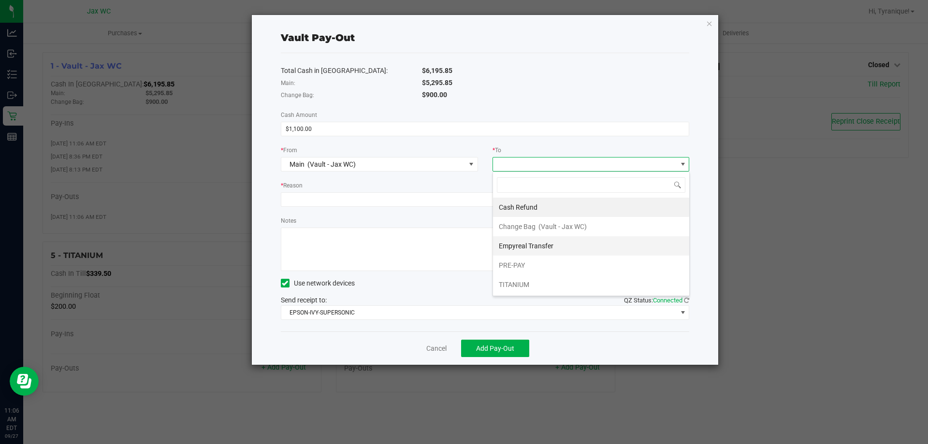
click at [546, 247] on span "Empyreal Transfer" at bounding box center [526, 246] width 55 height 8
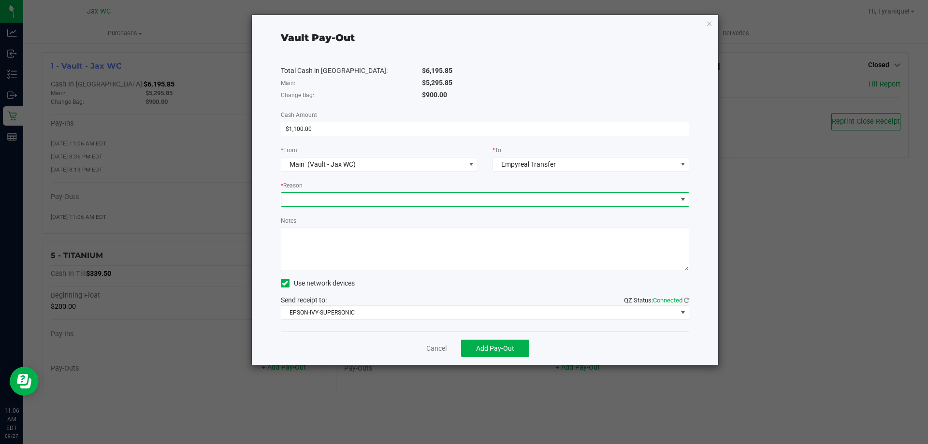
click at [436, 201] on span at bounding box center [479, 200] width 396 height 14
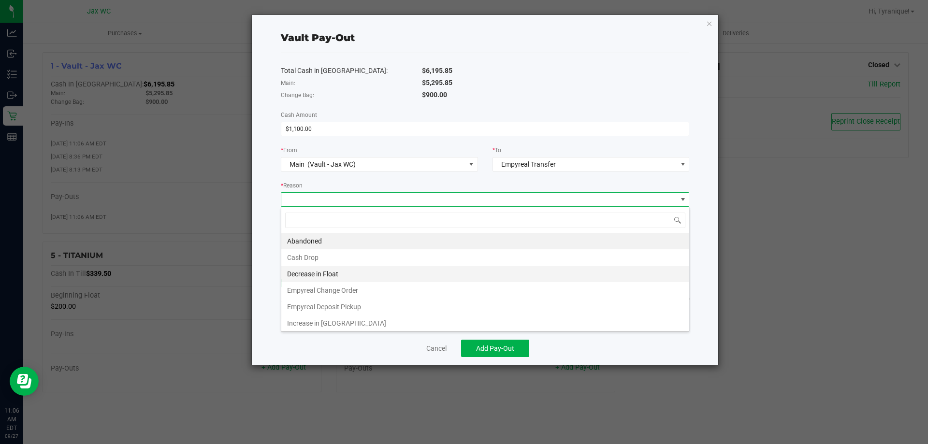
scroll to position [15, 409]
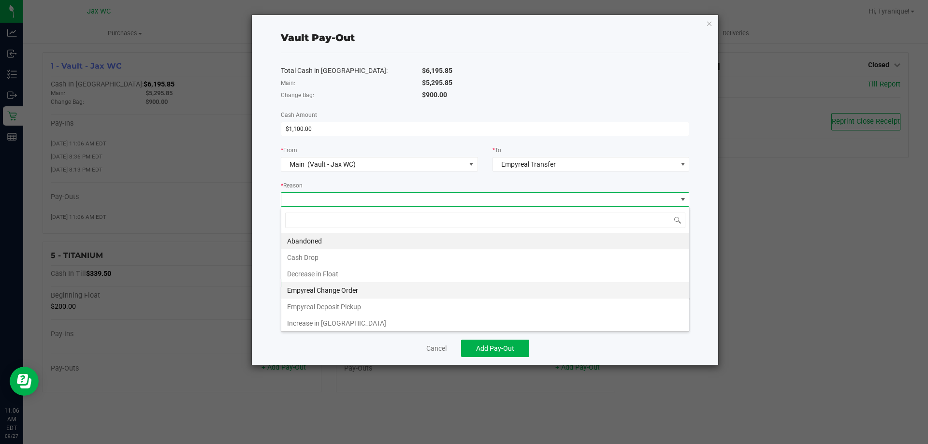
click at [359, 291] on li "Empyreal Change Order" at bounding box center [485, 290] width 408 height 16
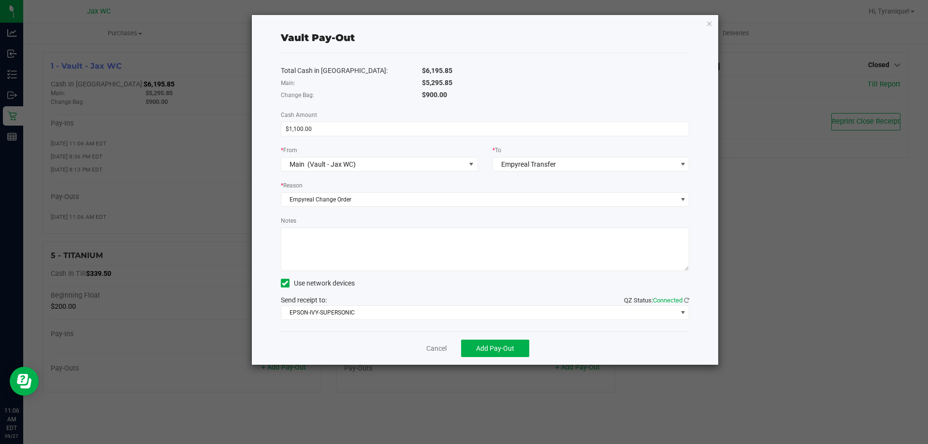
click at [376, 258] on textarea "Notes" at bounding box center [485, 250] width 409 height 44
type textarea "t"
type textarea "TK"
click at [497, 347] on span "Add Pay-Out" at bounding box center [495, 349] width 38 height 8
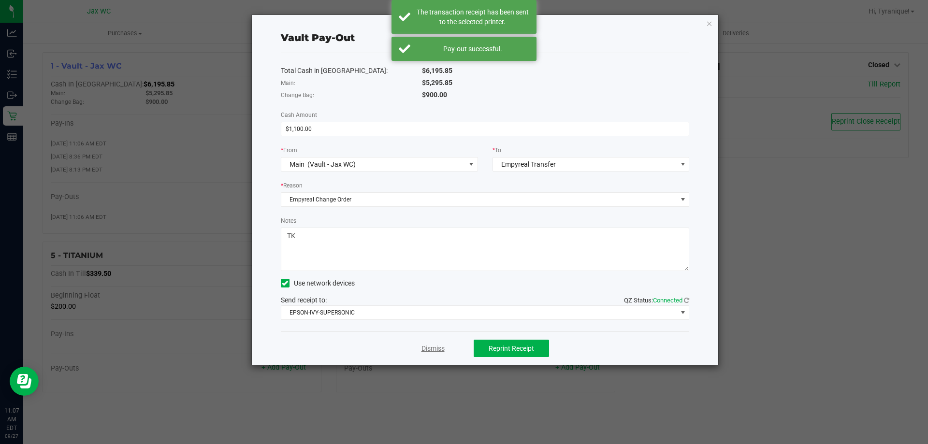
click at [436, 346] on link "Dismiss" at bounding box center [433, 349] width 23 height 10
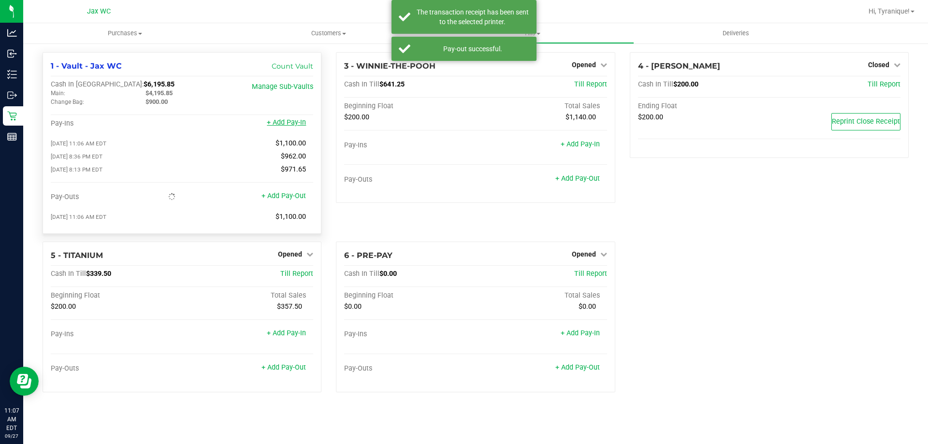
click at [297, 122] on link "+ Add Pay-In" at bounding box center [286, 122] width 39 height 8
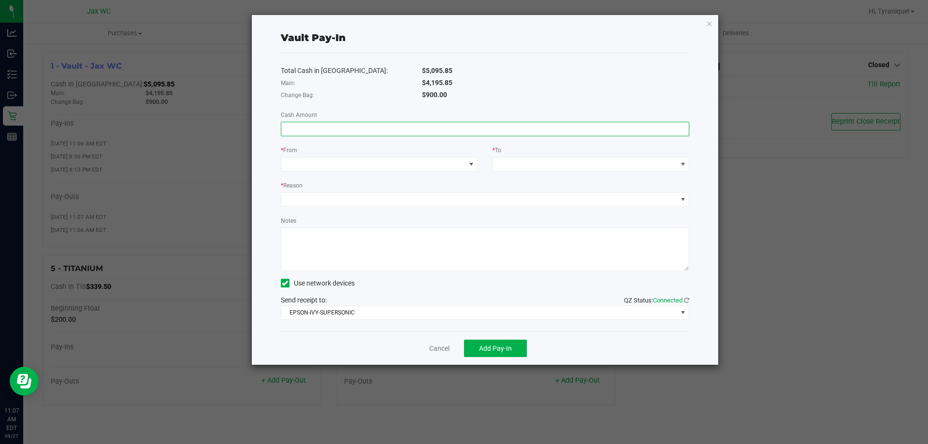
click at [326, 125] on input at bounding box center [485, 129] width 408 height 14
type input "$1,100.00"
click at [357, 163] on span at bounding box center [373, 165] width 184 height 14
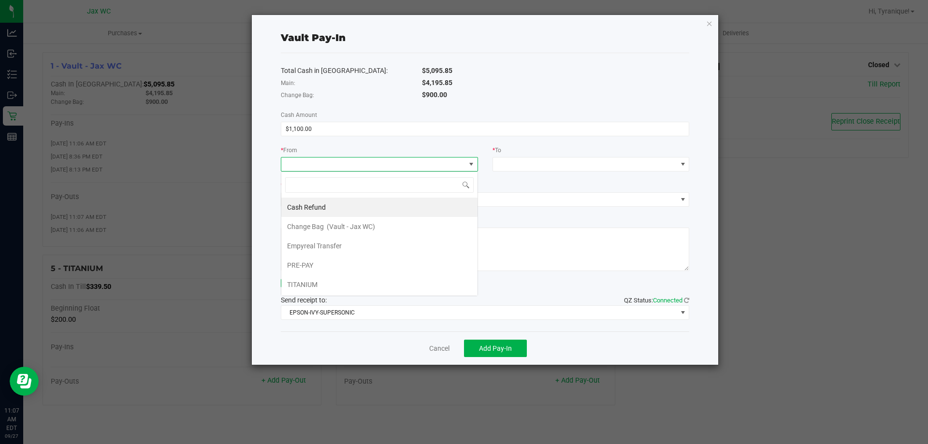
scroll to position [15, 197]
click at [336, 244] on span "Empyreal Transfer" at bounding box center [314, 246] width 55 height 8
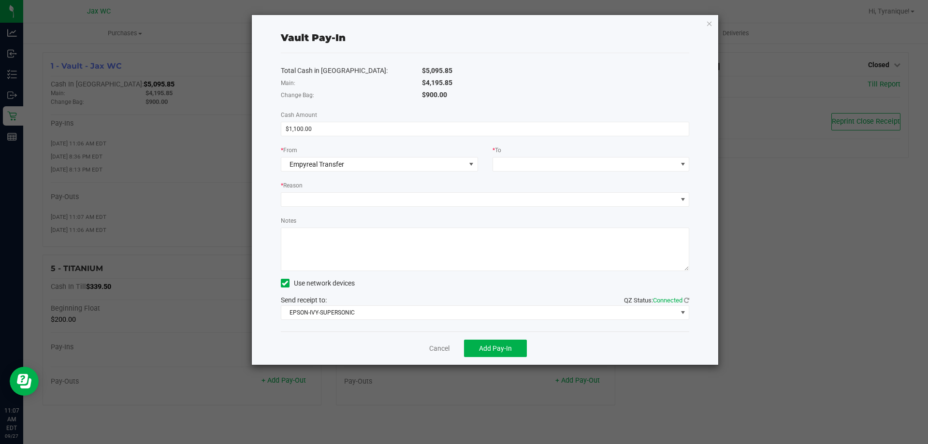
click at [538, 156] on div "* To" at bounding box center [591, 151] width 197 height 12
click at [540, 163] on span at bounding box center [585, 165] width 184 height 14
click at [545, 205] on span "(Vault - Jax WC)" at bounding box center [563, 208] width 48 height 8
click at [406, 200] on span at bounding box center [479, 200] width 396 height 14
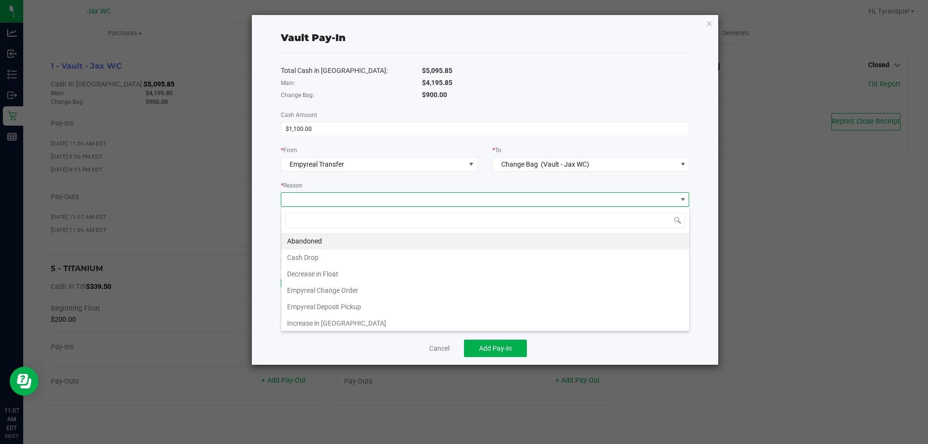
scroll to position [15, 409]
click at [348, 288] on li "Empyreal Change Order" at bounding box center [485, 290] width 408 height 16
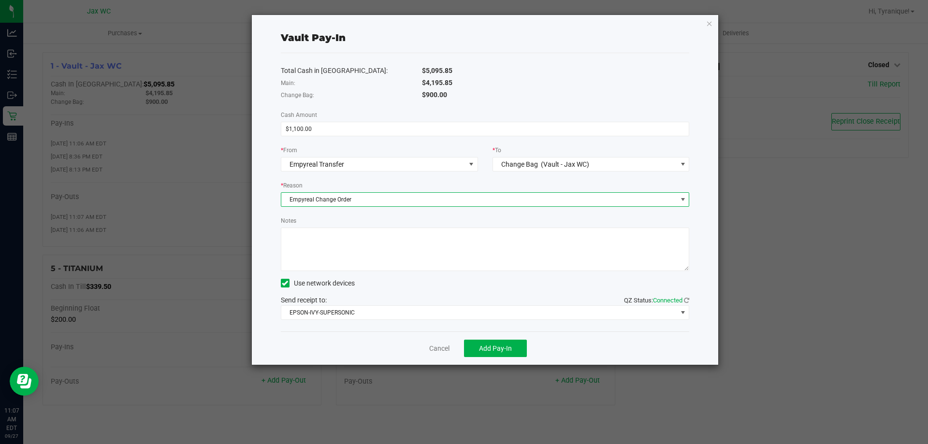
click at [358, 252] on textarea "Notes" at bounding box center [485, 250] width 409 height 44
type textarea "TK"
click at [490, 351] on span "Add Pay-In" at bounding box center [495, 349] width 33 height 8
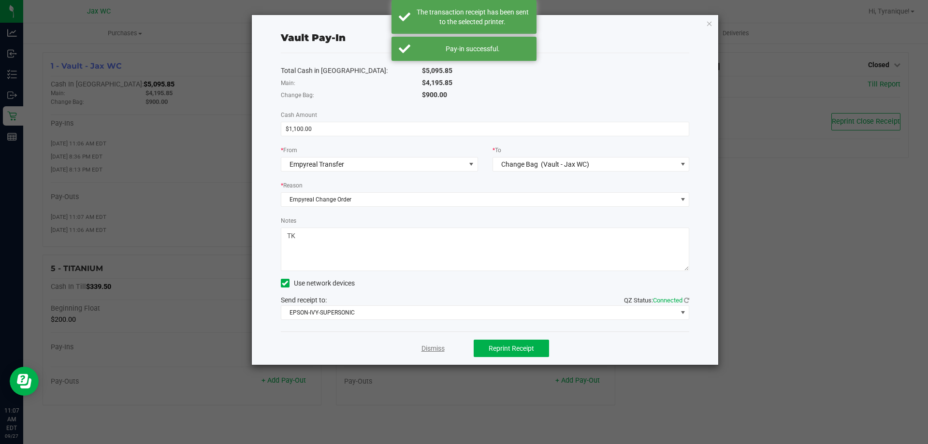
click at [430, 348] on link "Dismiss" at bounding box center [433, 349] width 23 height 10
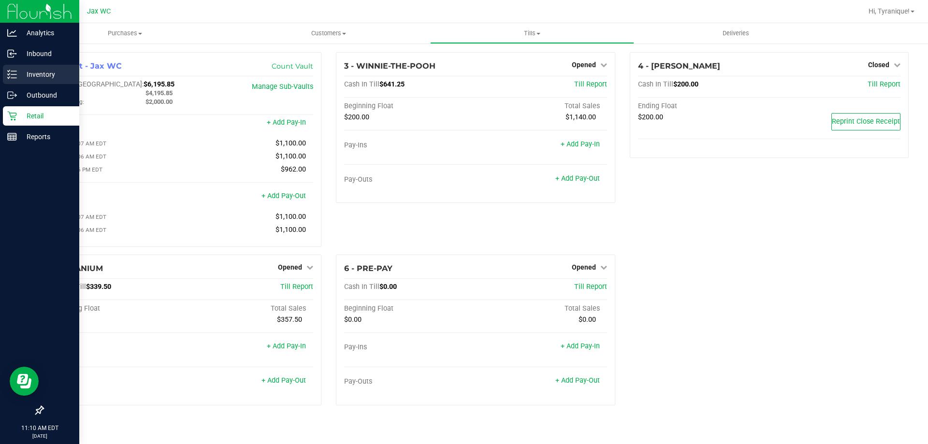
click at [22, 79] on p "Inventory" at bounding box center [46, 75] width 58 height 12
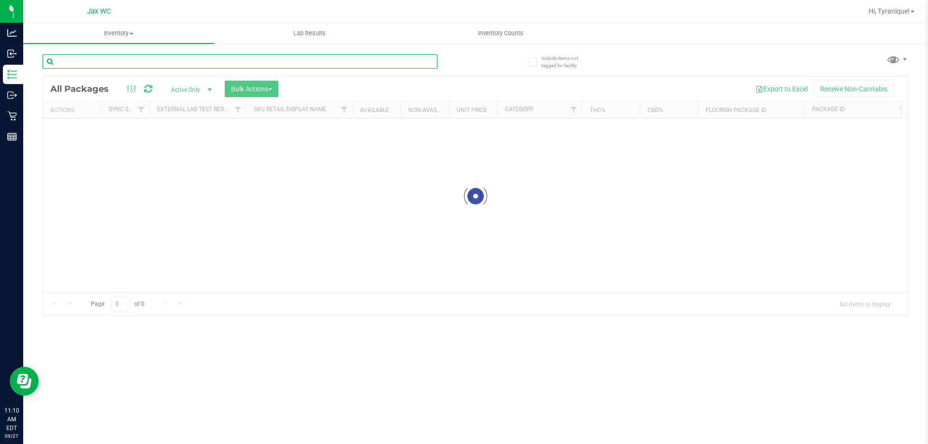
click at [166, 59] on input "text" at bounding box center [240, 61] width 395 height 15
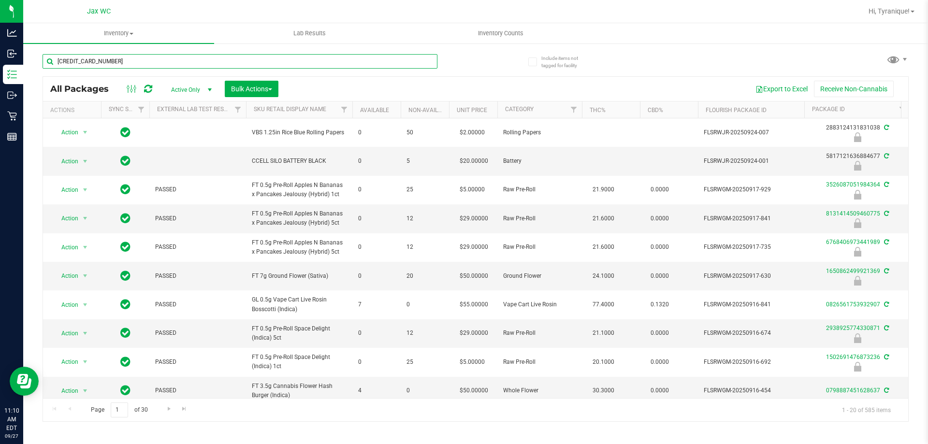
type input "[CREDIT_CARD_NUMBER]"
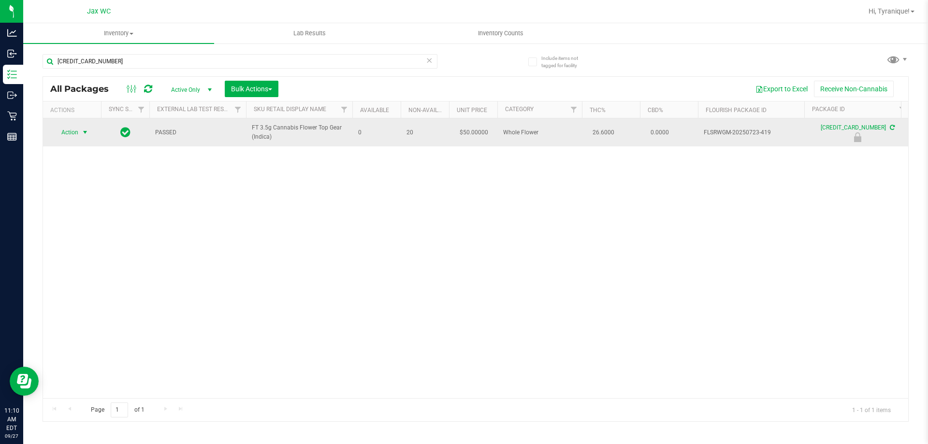
click at [72, 132] on span "Action" at bounding box center [66, 133] width 26 height 14
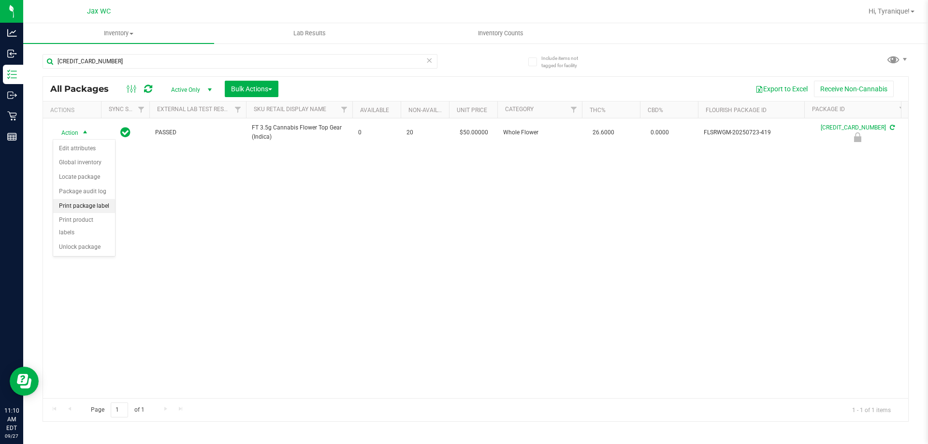
drag, startPoint x: 85, startPoint y: 200, endPoint x: 95, endPoint y: 198, distance: 9.9
click at [86, 200] on li "Print package label" at bounding box center [84, 206] width 62 height 15
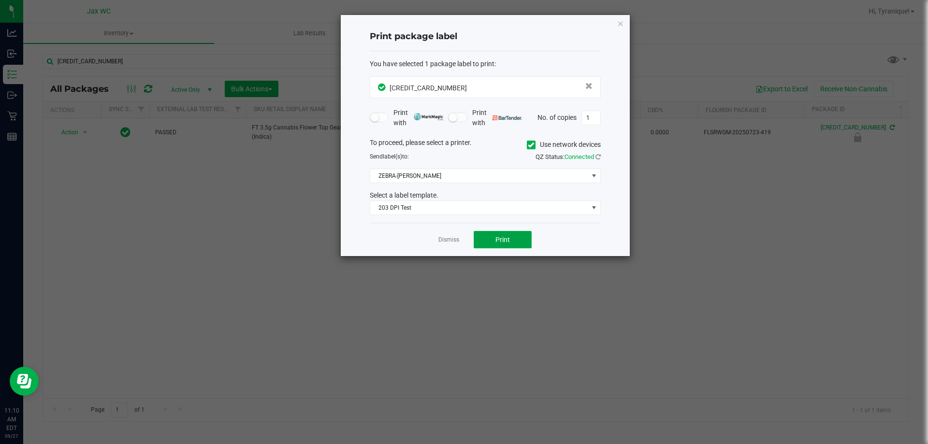
click at [501, 236] on span "Print" at bounding box center [503, 240] width 15 height 8
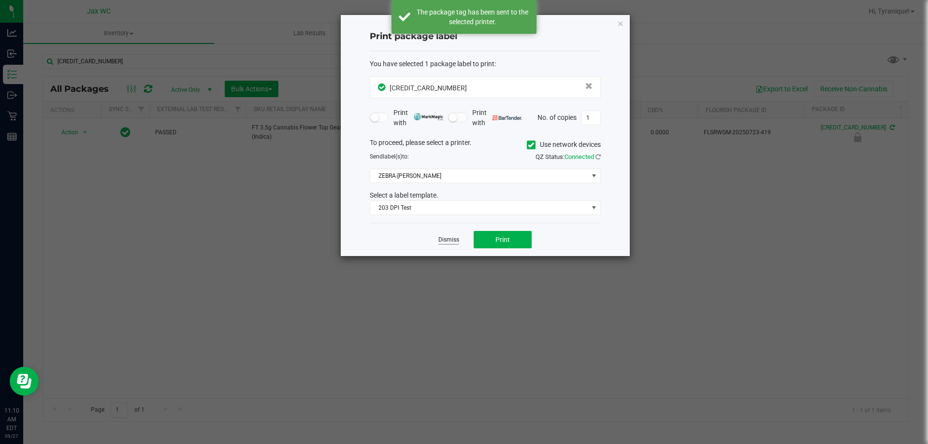
click at [445, 238] on link "Dismiss" at bounding box center [449, 240] width 21 height 8
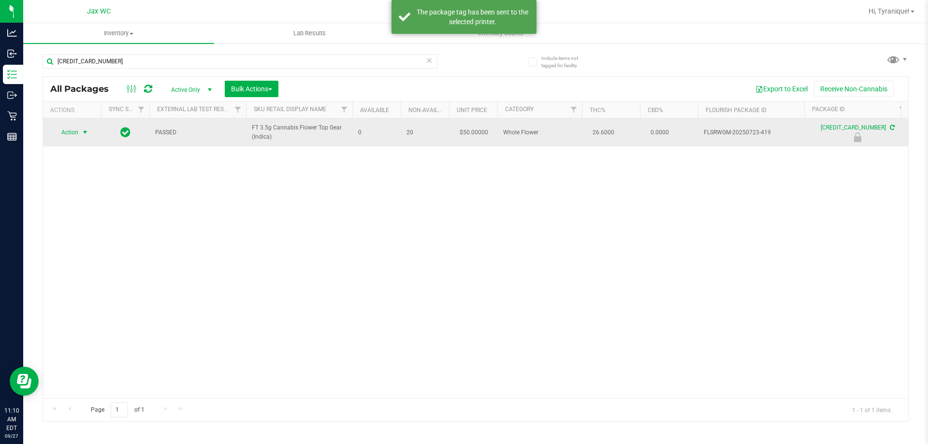
click at [72, 133] on span "Action" at bounding box center [66, 133] width 26 height 14
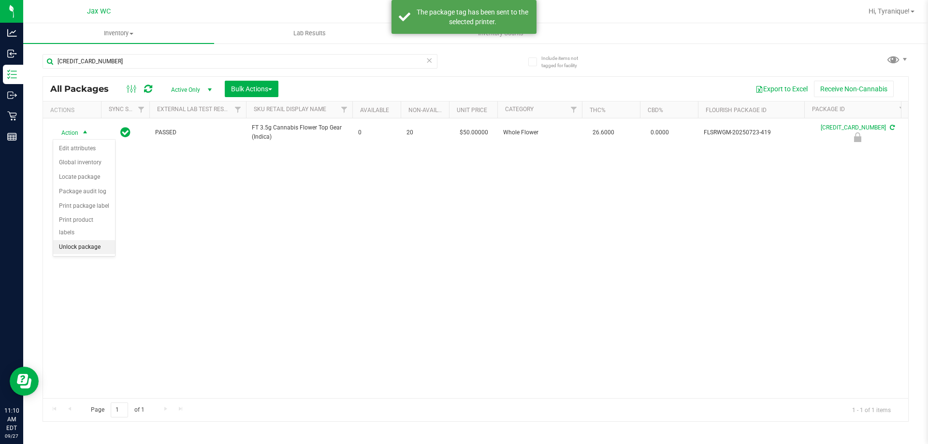
click at [84, 240] on li "Unlock package" at bounding box center [84, 247] width 62 height 15
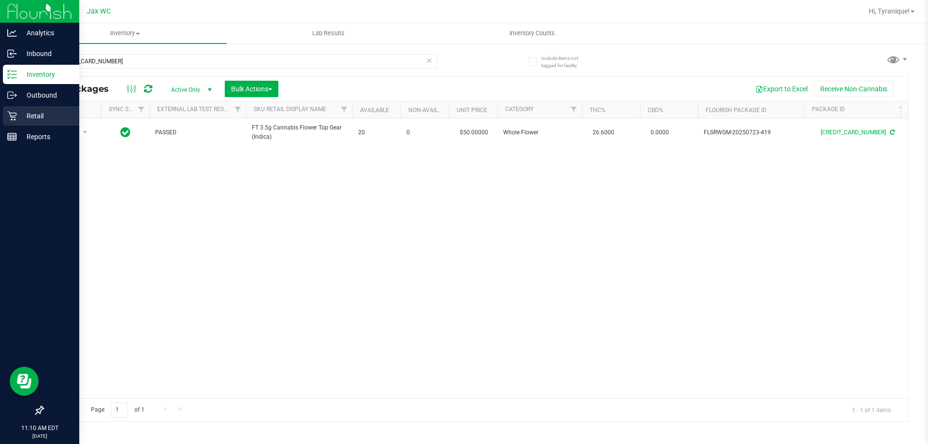
click at [25, 110] on p "Retail" at bounding box center [46, 116] width 58 height 12
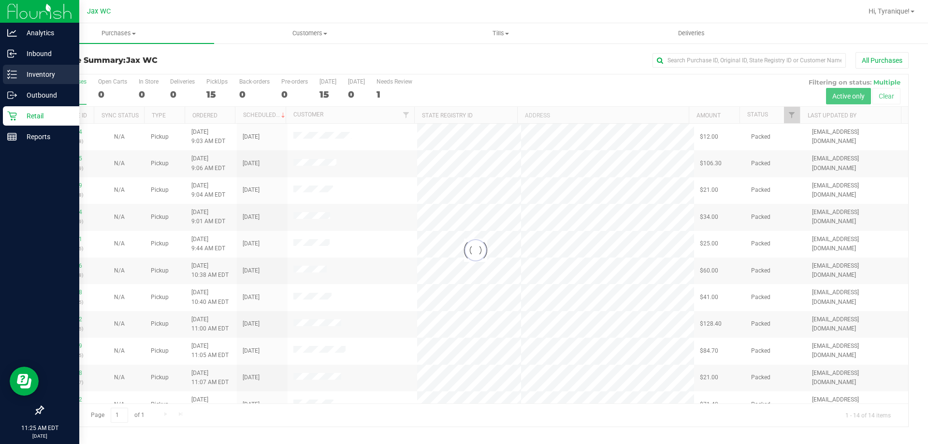
click at [17, 71] on p "Inventory" at bounding box center [46, 75] width 58 height 12
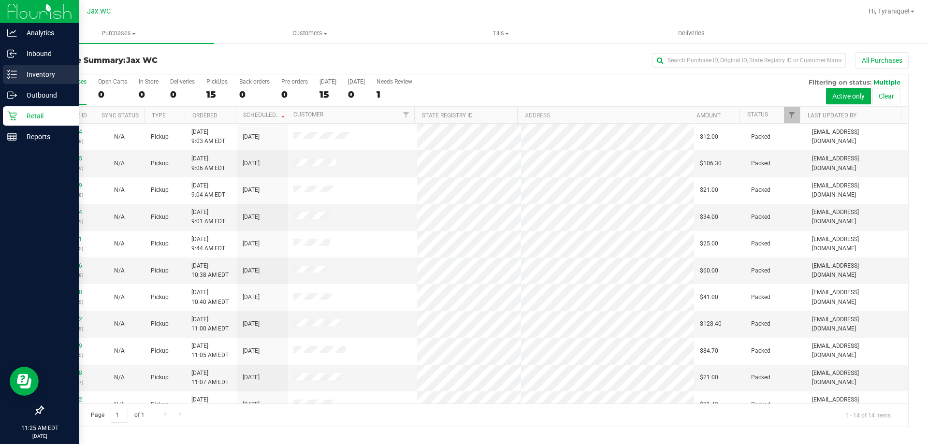
click at [9, 79] on div "Inventory" at bounding box center [41, 74] width 76 height 19
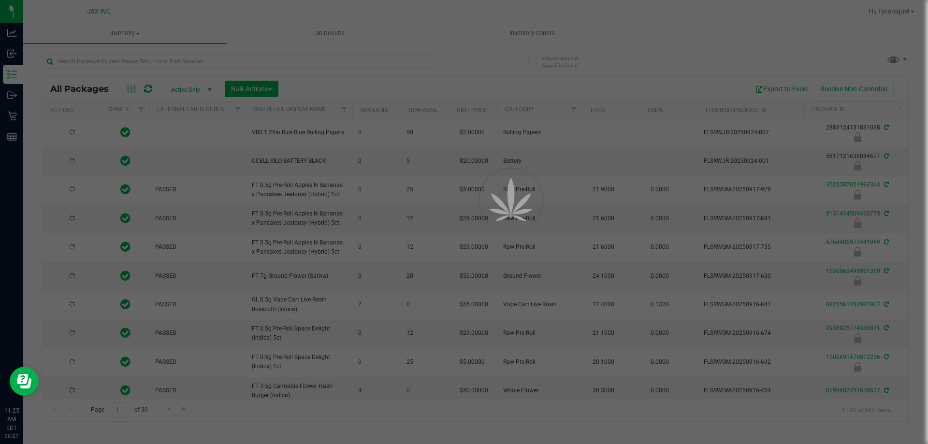
click at [203, 59] on div at bounding box center [464, 222] width 928 height 444
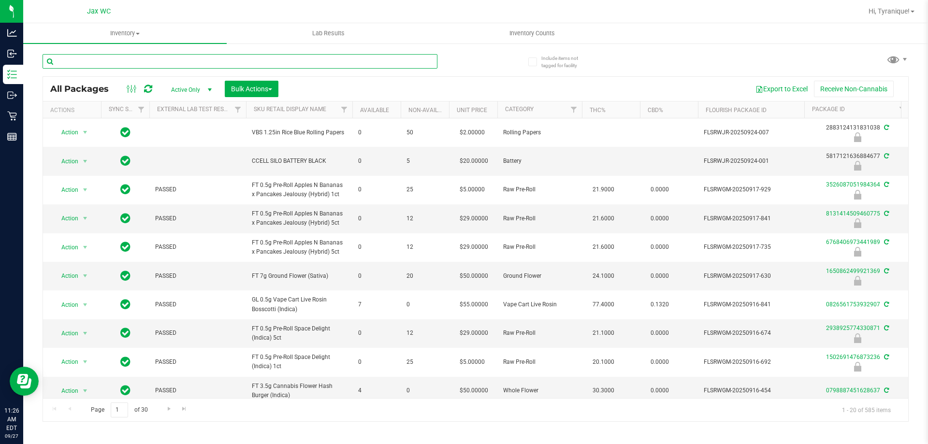
click at [201, 61] on input "text" at bounding box center [240, 61] width 395 height 15
type input "6886071027571245"
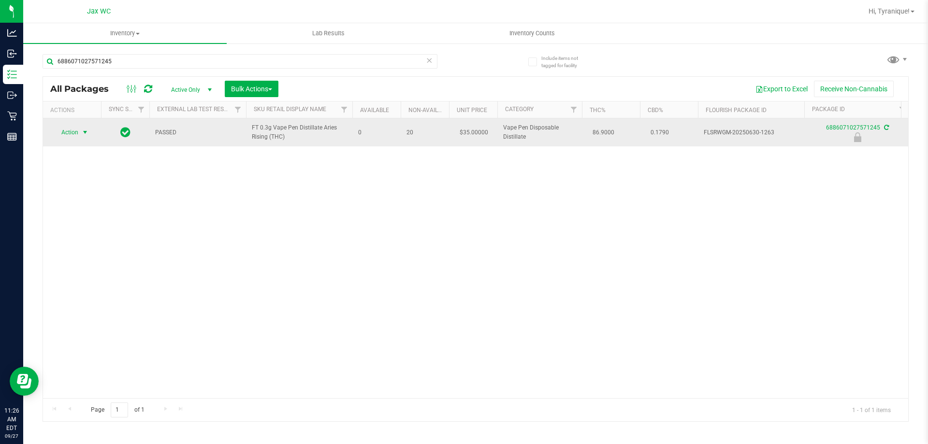
click at [72, 132] on span "Action" at bounding box center [66, 133] width 26 height 14
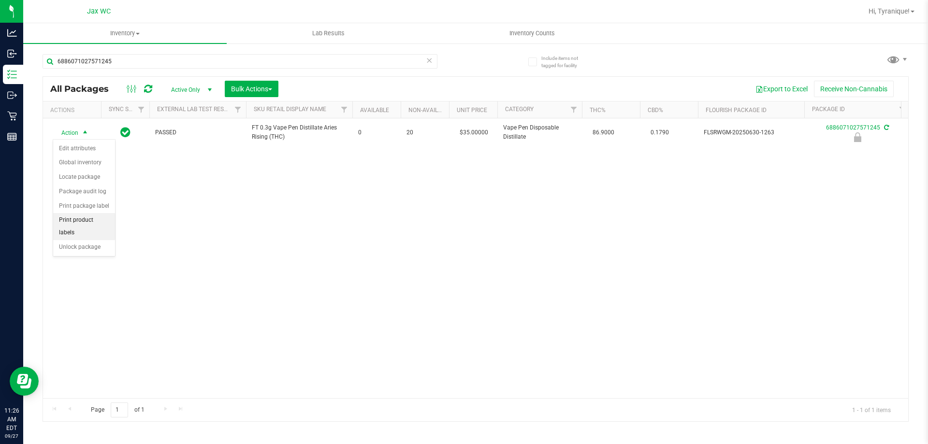
click at [95, 227] on li "Print product labels" at bounding box center [84, 226] width 62 height 27
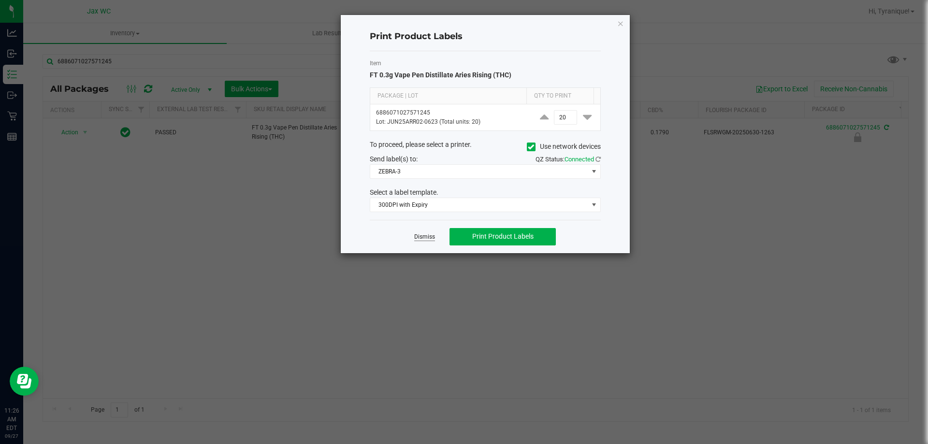
click at [429, 234] on link "Dismiss" at bounding box center [424, 237] width 21 height 8
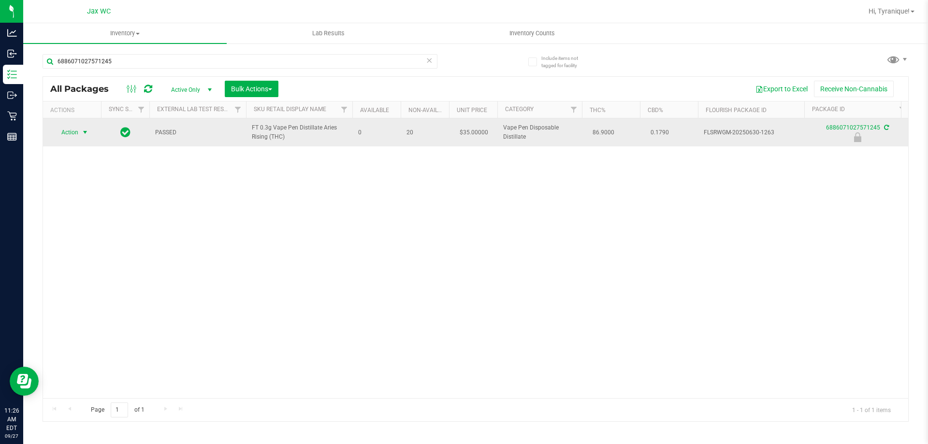
click at [88, 132] on span "select" at bounding box center [85, 133] width 12 height 14
click at [87, 132] on span "select" at bounding box center [85, 133] width 8 height 8
click at [85, 134] on span "select" at bounding box center [85, 133] width 8 height 8
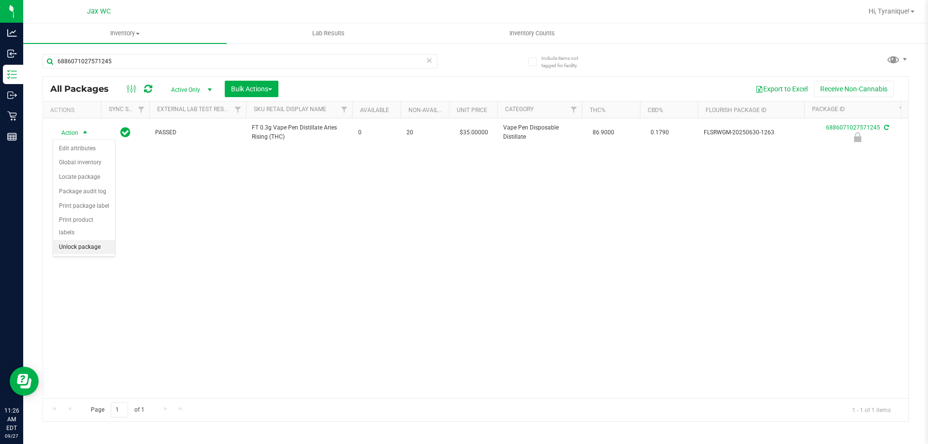
click at [79, 240] on li "Unlock package" at bounding box center [84, 247] width 62 height 15
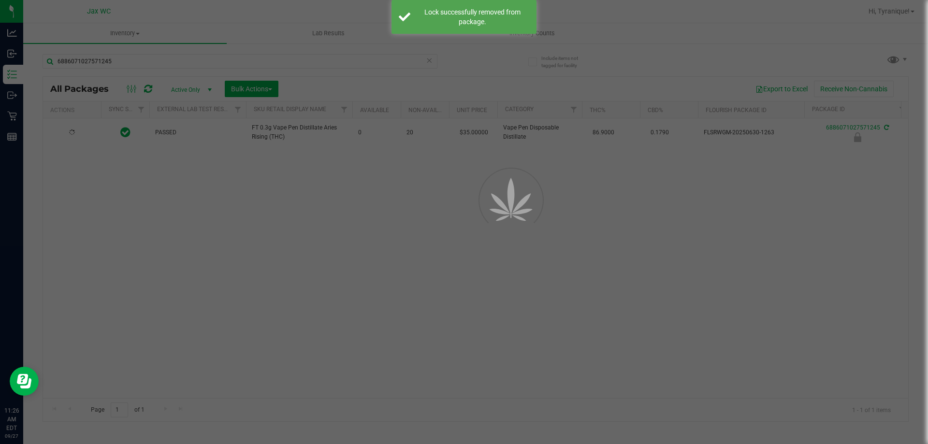
click at [65, 137] on div at bounding box center [464, 222] width 928 height 444
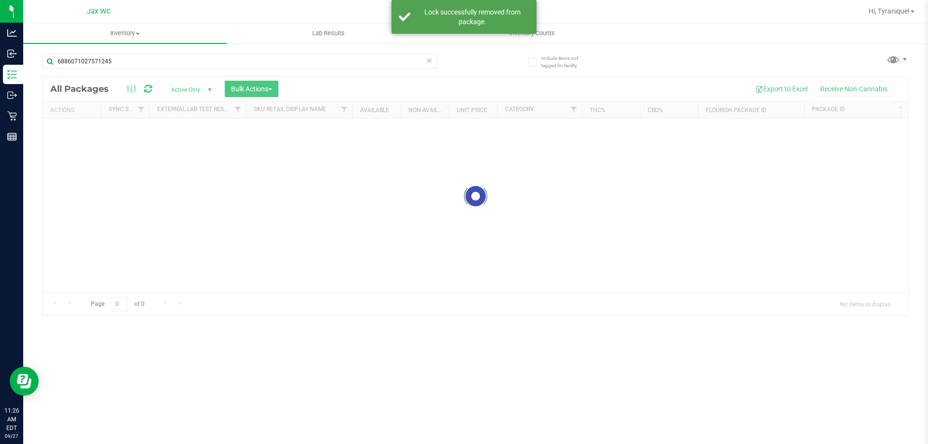
click at [69, 134] on div at bounding box center [475, 196] width 865 height 239
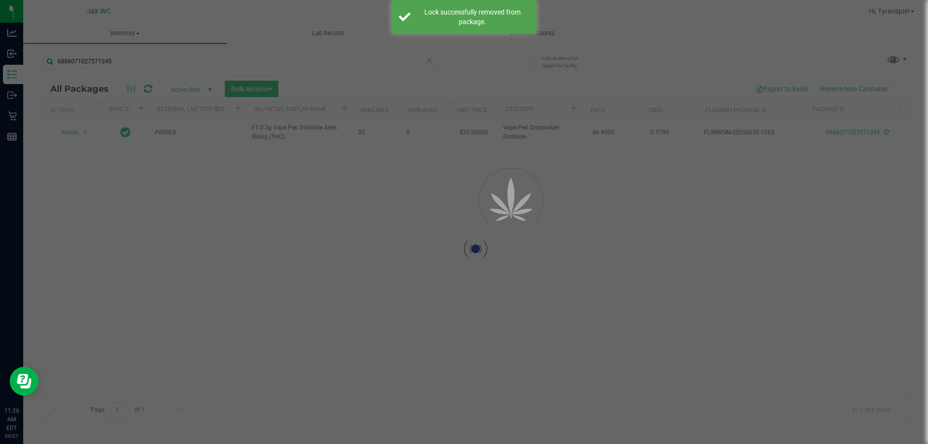
click at [70, 128] on div at bounding box center [475, 249] width 865 height 345
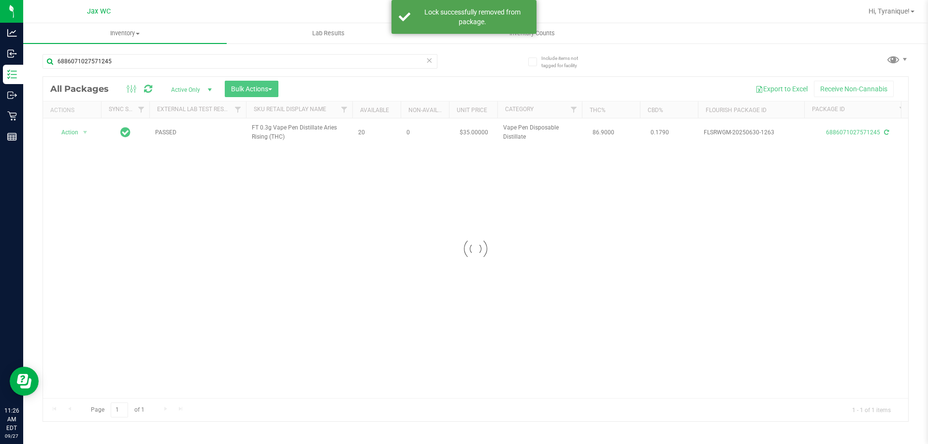
click at [72, 133] on div at bounding box center [475, 249] width 865 height 345
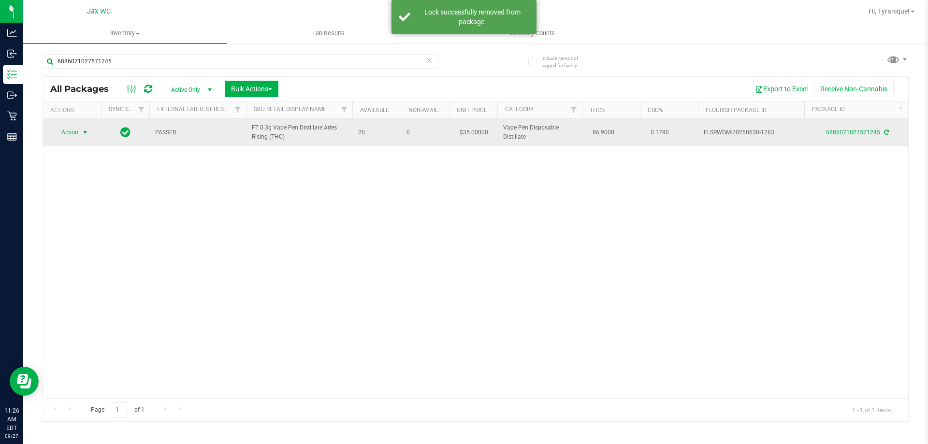
click at [71, 133] on span "Action" at bounding box center [66, 133] width 26 height 14
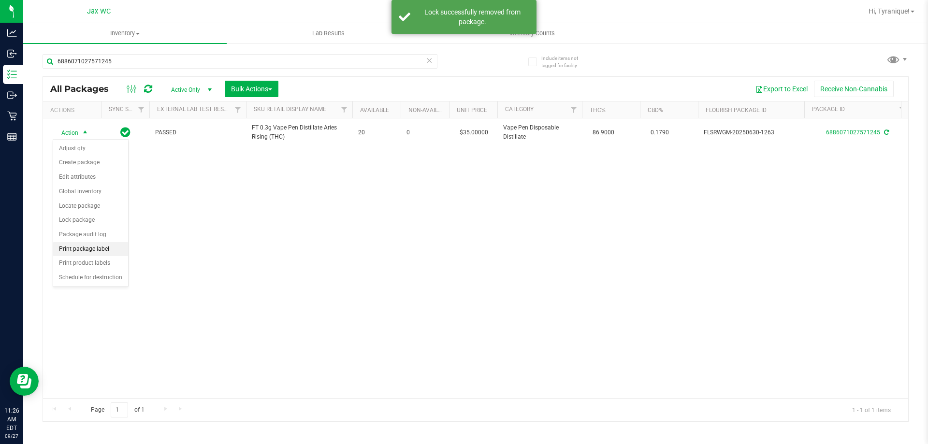
click at [90, 256] on li "Print package label" at bounding box center [90, 249] width 75 height 15
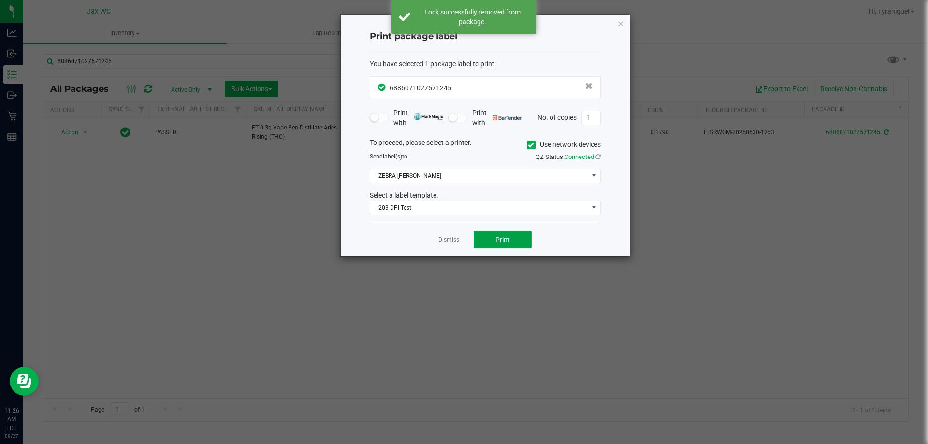
click at [483, 244] on button "Print" at bounding box center [503, 239] width 58 height 17
click at [445, 240] on link "Dismiss" at bounding box center [449, 240] width 21 height 8
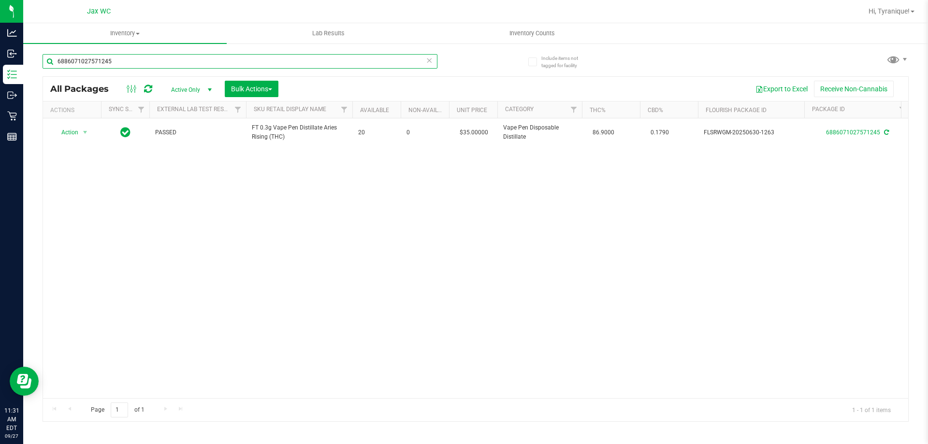
click at [151, 65] on input "6886071027571245" at bounding box center [240, 61] width 395 height 15
type input "3925065261537196"
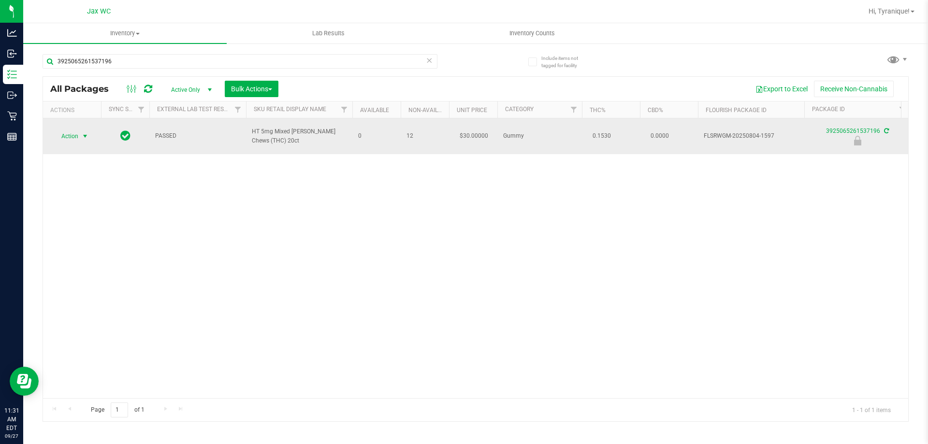
click at [88, 133] on span "select" at bounding box center [85, 136] width 8 height 8
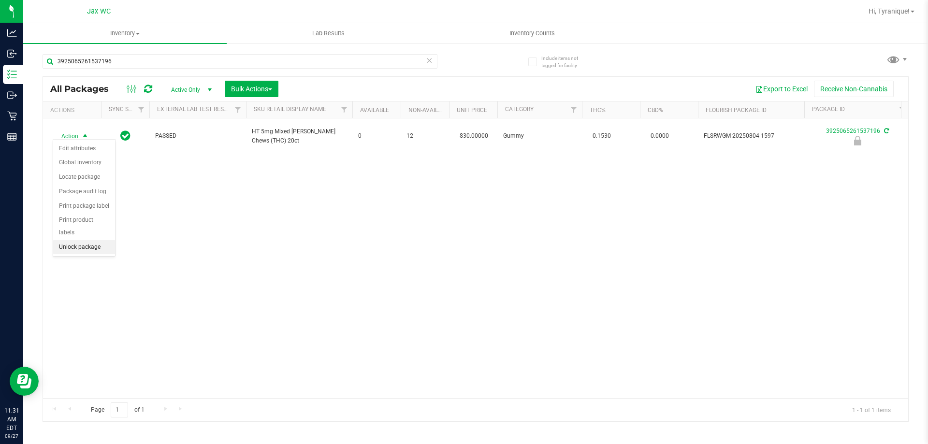
click at [97, 240] on li "Unlock package" at bounding box center [84, 247] width 62 height 15
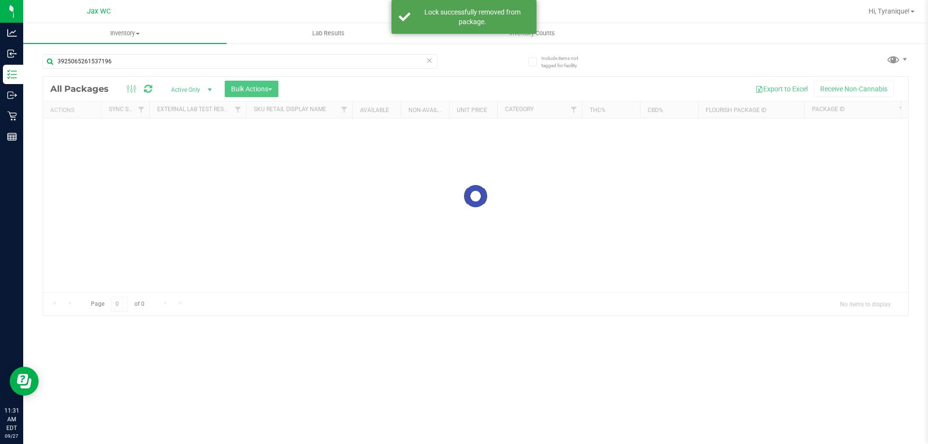
click at [69, 134] on div at bounding box center [475, 196] width 865 height 239
click at [68, 135] on div at bounding box center [475, 196] width 865 height 239
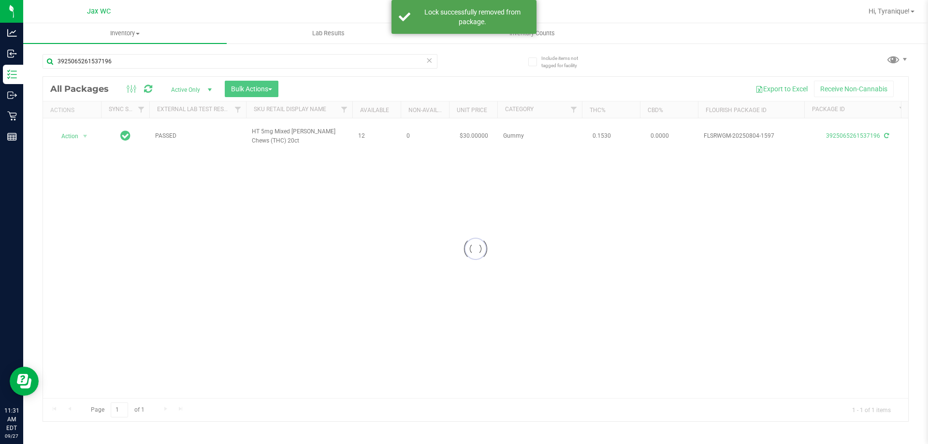
click at [94, 124] on div at bounding box center [475, 249] width 865 height 345
click at [82, 131] on div at bounding box center [475, 249] width 865 height 345
click at [76, 132] on span "Action" at bounding box center [66, 137] width 26 height 14
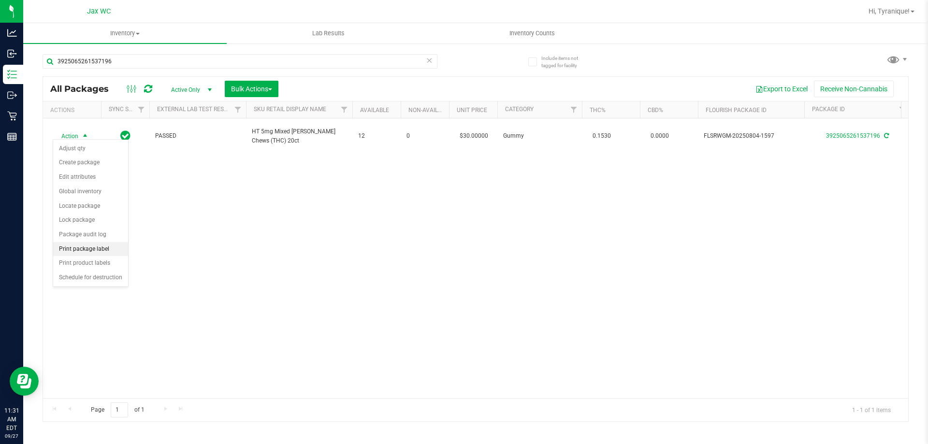
click at [109, 248] on li "Print package label" at bounding box center [90, 249] width 75 height 15
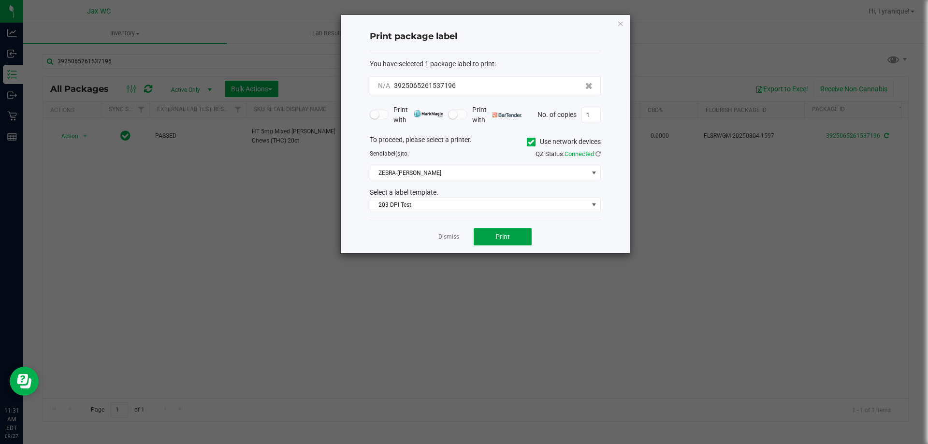
click at [498, 237] on span "Print" at bounding box center [503, 237] width 15 height 8
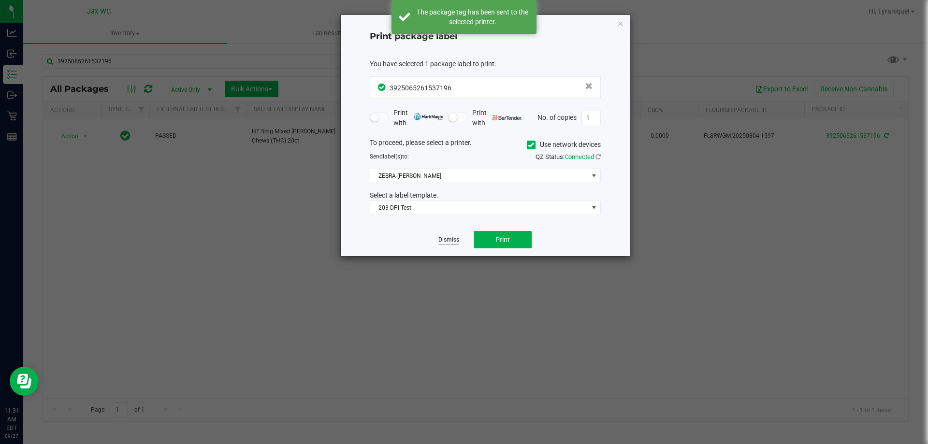
click at [442, 241] on link "Dismiss" at bounding box center [449, 240] width 21 height 8
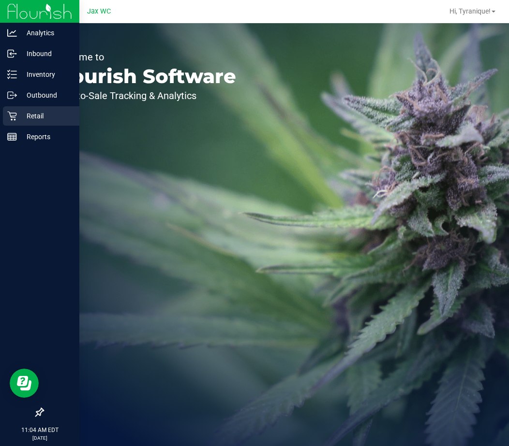
click at [30, 116] on p "Retail" at bounding box center [46, 116] width 58 height 12
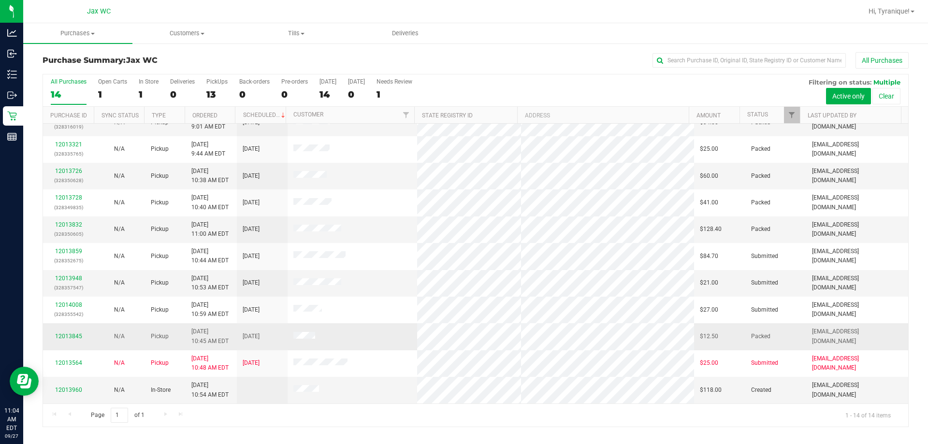
click at [84, 337] on div "12013845" at bounding box center [68, 336] width 39 height 9
copy tr "12013845"
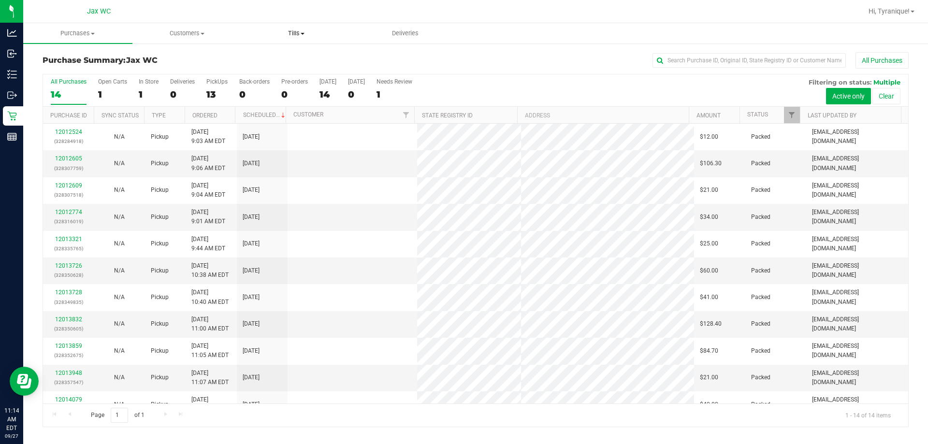
click at [292, 29] on span "Tills" at bounding box center [296, 33] width 108 height 9
click at [288, 58] on span "Manage tills" at bounding box center [274, 58] width 65 height 8
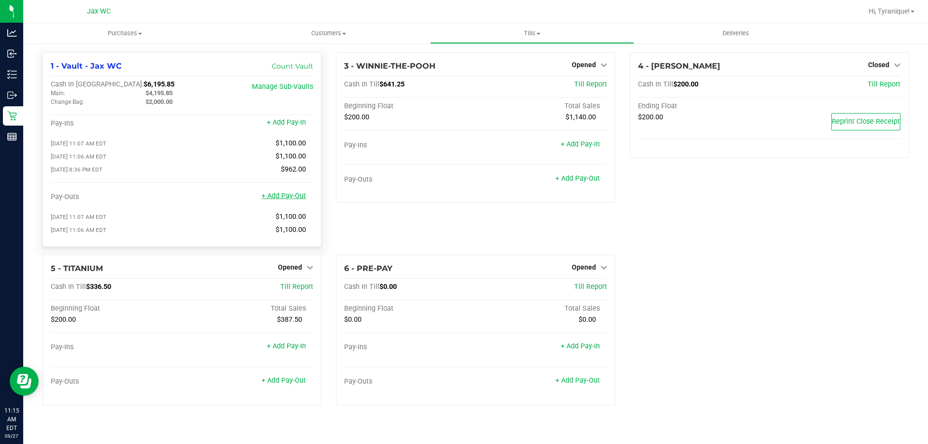
click at [302, 198] on link "+ Add Pay-Out" at bounding box center [284, 196] width 44 height 8
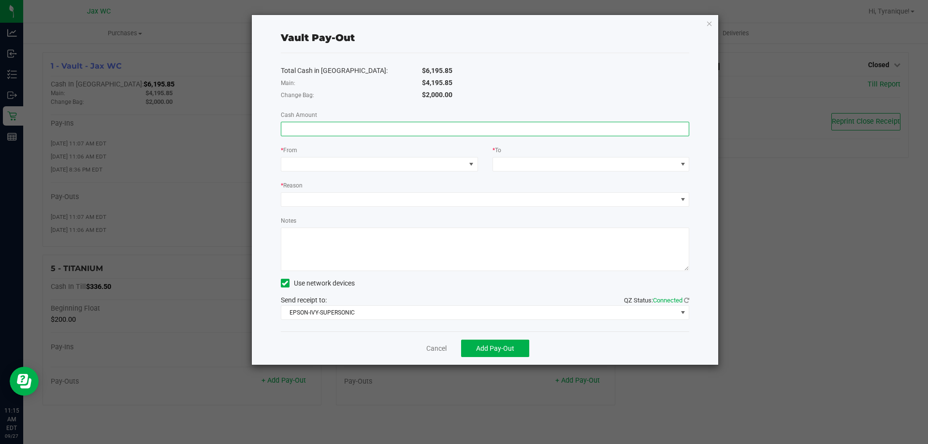
click at [377, 128] on input at bounding box center [485, 129] width 408 height 14
type input "$4,195.85"
click at [422, 170] on span at bounding box center [373, 165] width 184 height 14
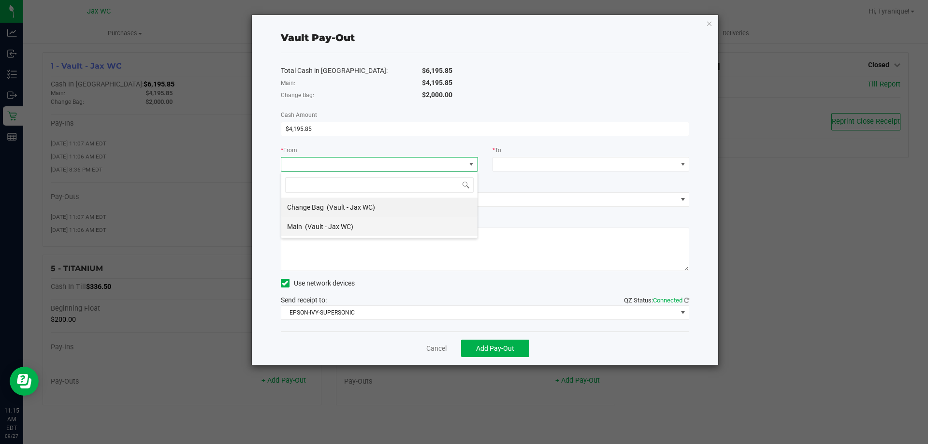
click at [421, 222] on li "Main (Vault - Jax WC)" at bounding box center [379, 226] width 196 height 19
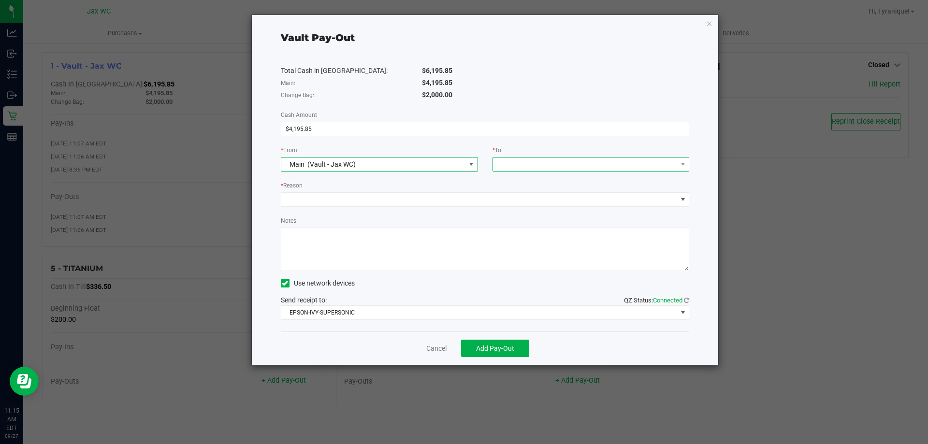
click at [508, 164] on span at bounding box center [585, 165] width 184 height 14
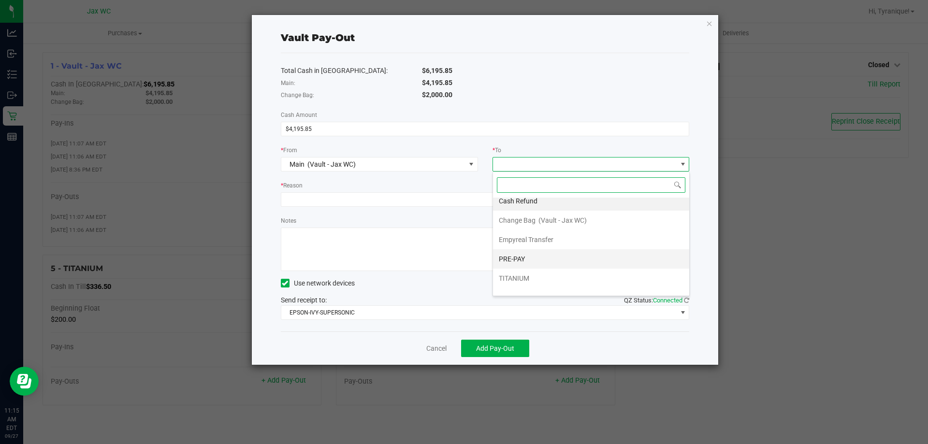
scroll to position [0, 0]
click at [508, 248] on li "Empyreal Transfer" at bounding box center [591, 245] width 196 height 19
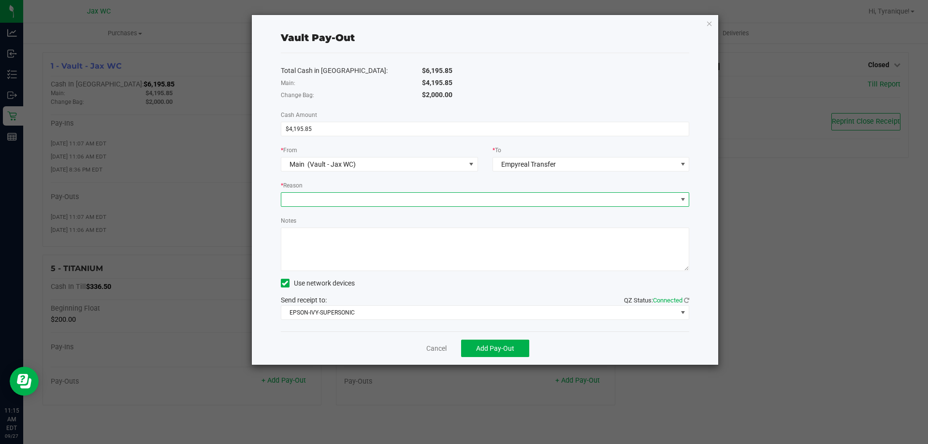
click at [426, 203] on span at bounding box center [479, 200] width 396 height 14
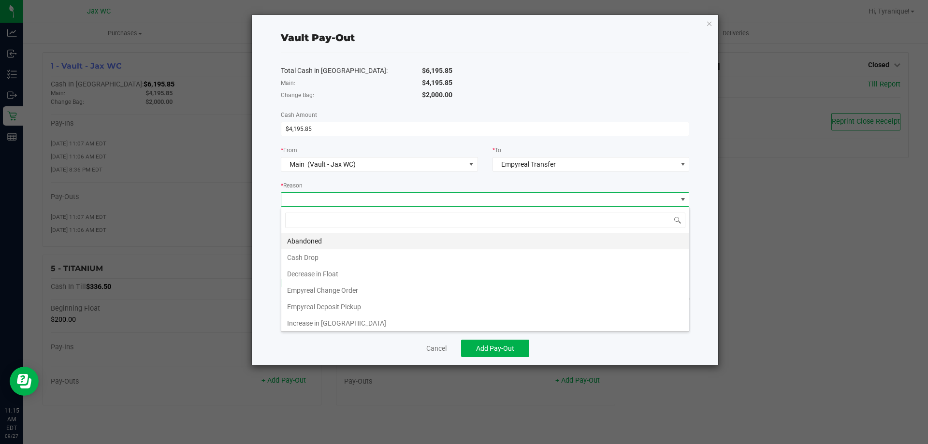
scroll to position [15, 409]
click at [402, 304] on li "Empyreal Deposit Pickup" at bounding box center [485, 307] width 408 height 16
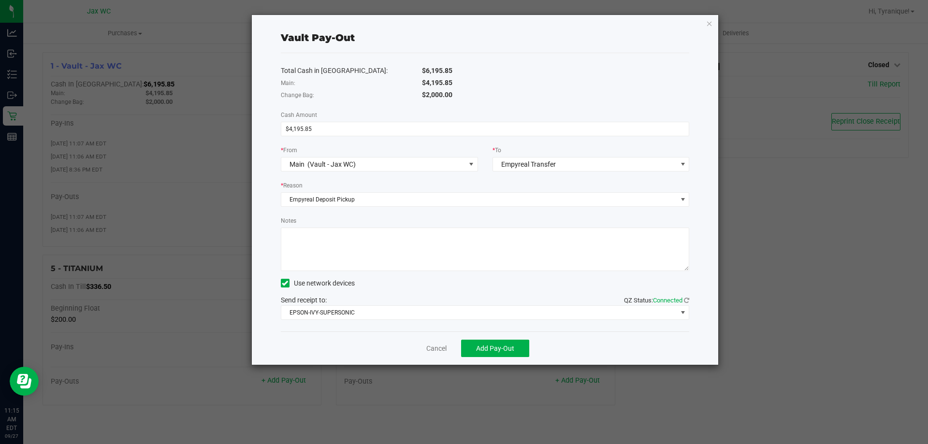
click at [497, 261] on textarea "Notes" at bounding box center [485, 250] width 409 height 44
type textarea "TK"
click at [508, 90] on div "$2,000.00" at bounding box center [556, 95] width 282 height 10
drag, startPoint x: 494, startPoint y: 343, endPoint x: 611, endPoint y: 161, distance: 216.6
click at [508, 161] on div "Vault Pay-Out Total Cash in Vault: $6,195.85 Main: $4,195.85 Change Bag: $2,000…" at bounding box center [485, 190] width 467 height 350
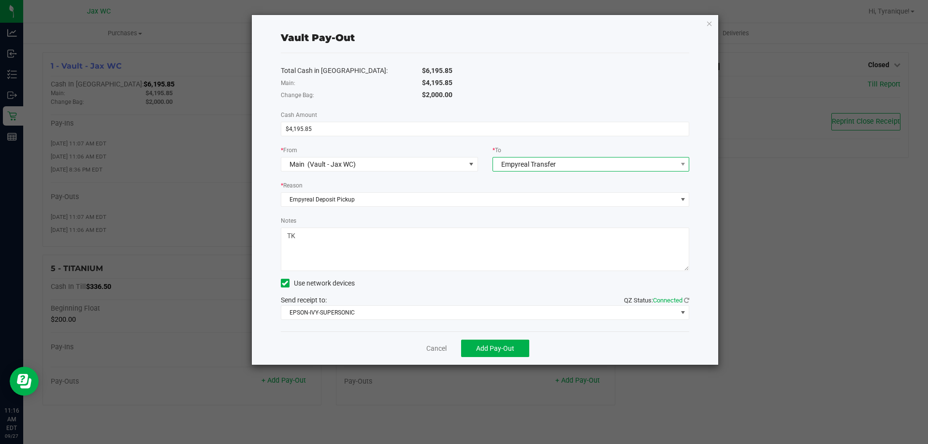
click at [508, 161] on span "Empyreal Transfer" at bounding box center [585, 165] width 184 height 14
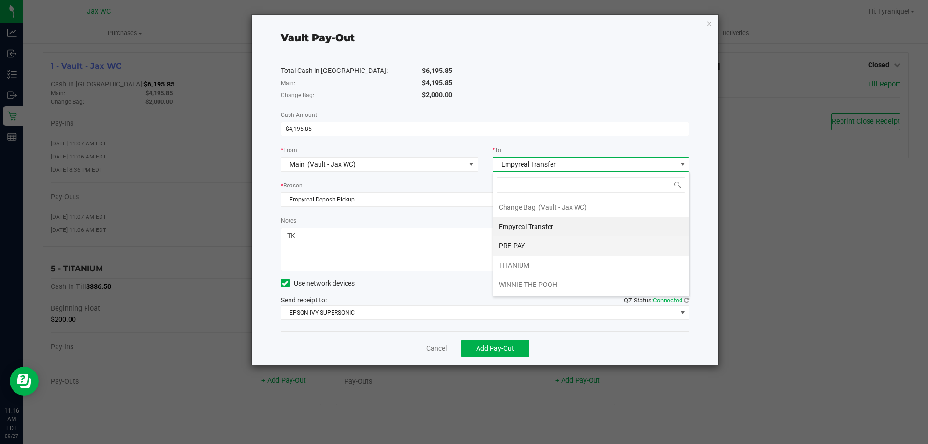
scroll to position [0, 0]
click at [508, 49] on div "Vault Pay-Out" at bounding box center [485, 38] width 409 height 30
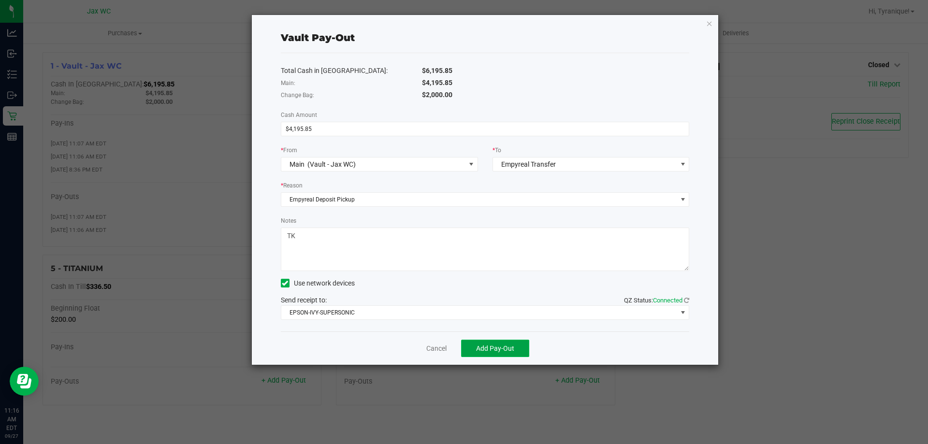
click at [508, 354] on button "Add Pay-Out" at bounding box center [495, 348] width 68 height 17
click at [425, 348] on link "Dismiss" at bounding box center [433, 349] width 23 height 10
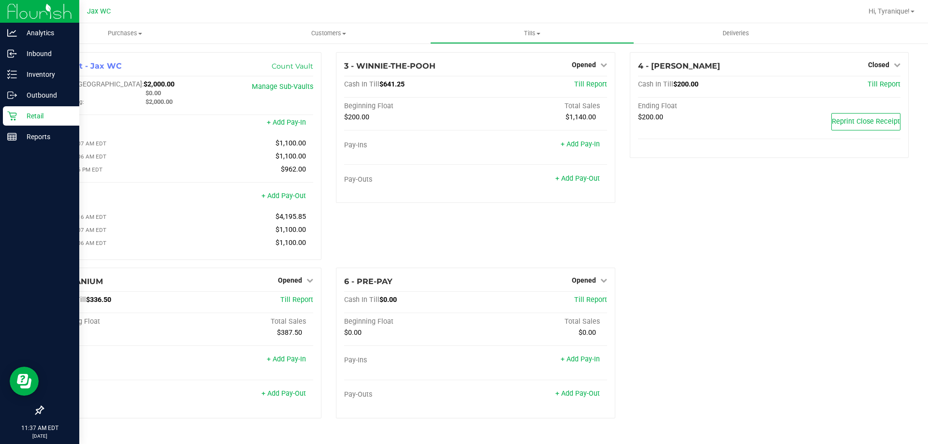
click at [28, 120] on p "Retail" at bounding box center [46, 116] width 58 height 12
